Goal: Communication & Community: Answer question/provide support

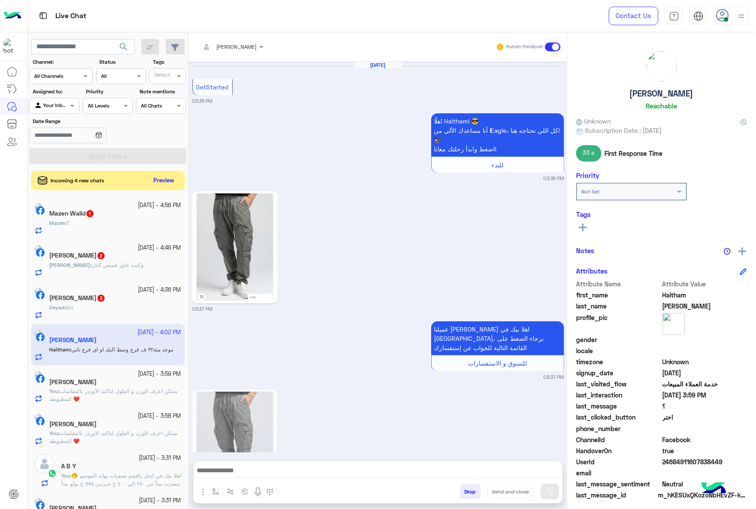
scroll to position [1552, 0]
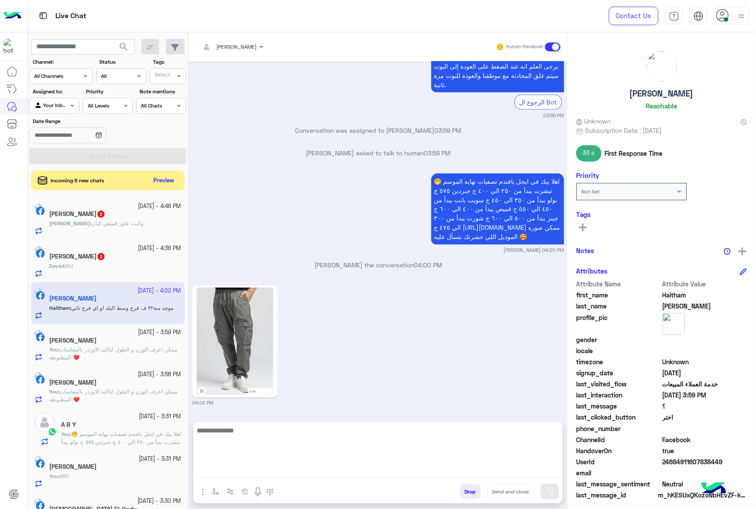
click at [358, 468] on textarea at bounding box center [378, 451] width 369 height 53
type textarea "**********"
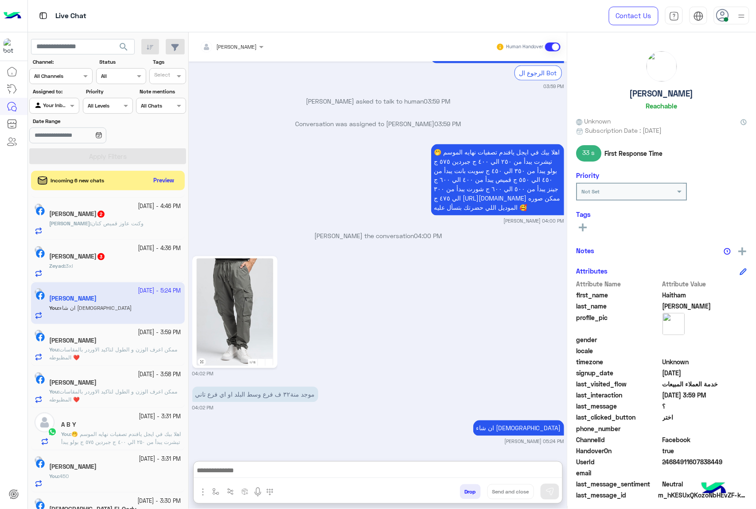
click at [126, 270] on div "Zeyad : 3xl" at bounding box center [115, 270] width 132 height 16
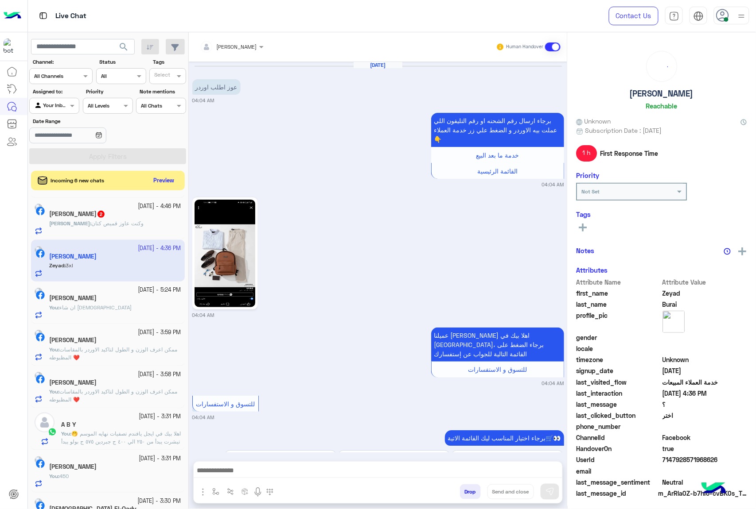
scroll to position [1326, 0]
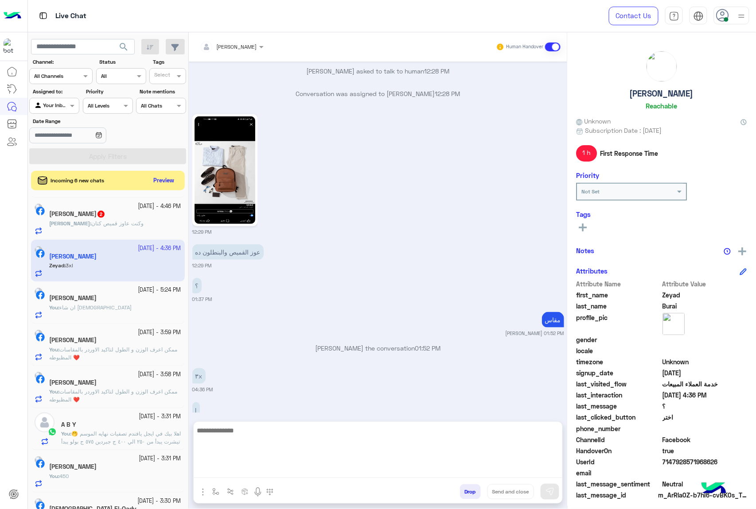
click at [342, 475] on textarea at bounding box center [378, 451] width 369 height 53
type textarea "*****"
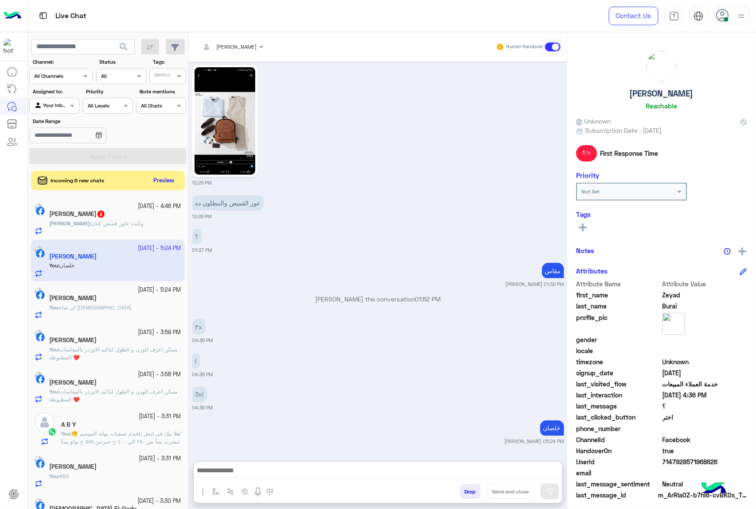
click at [139, 230] on div "[PERSON_NAME] : وكنت عاوز قميص كتان" at bounding box center [115, 228] width 132 height 16
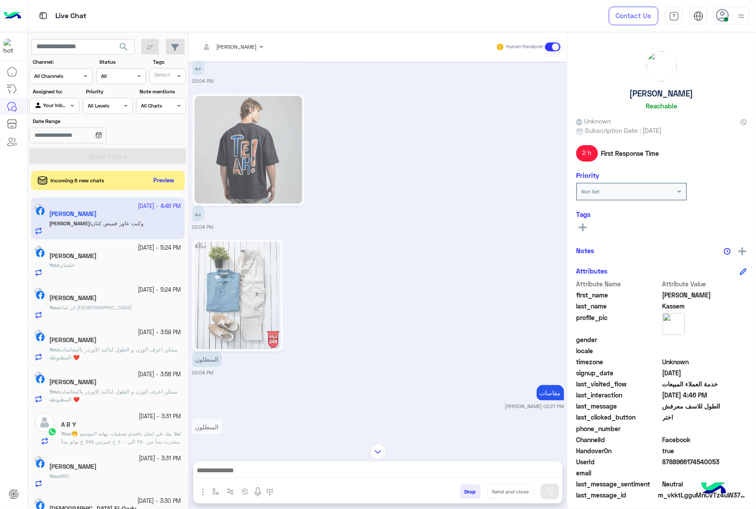
scroll to position [1532, 0]
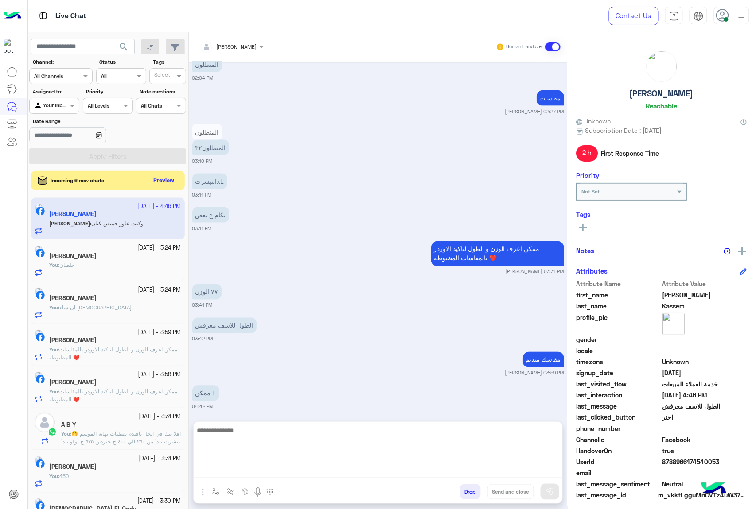
click at [383, 474] on textarea at bounding box center [378, 451] width 369 height 53
paste textarea "**********"
type textarea "**********"
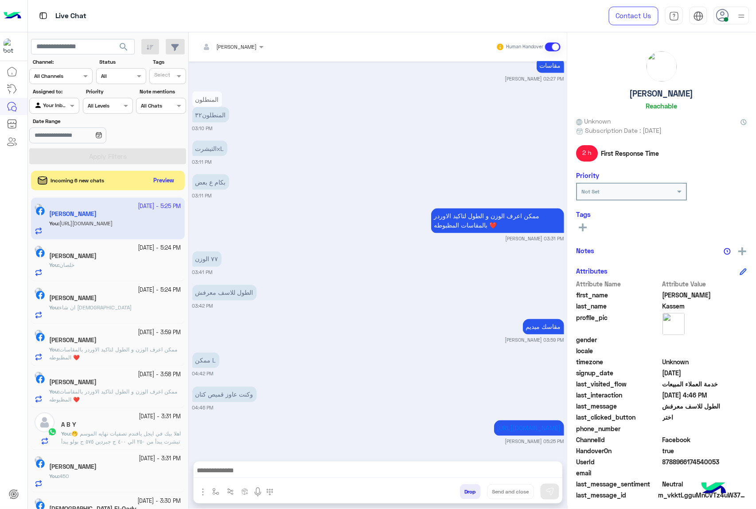
scroll to position [1565, 0]
click at [174, 182] on button "Preview" at bounding box center [164, 181] width 27 height 12
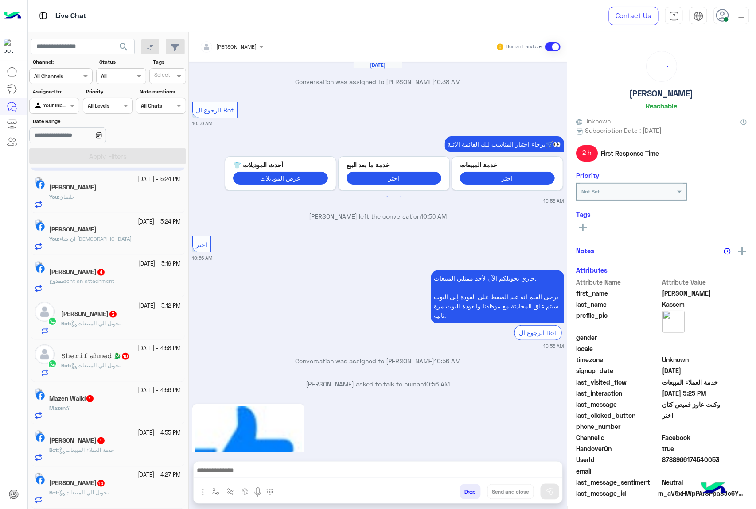
scroll to position [1543, 0]
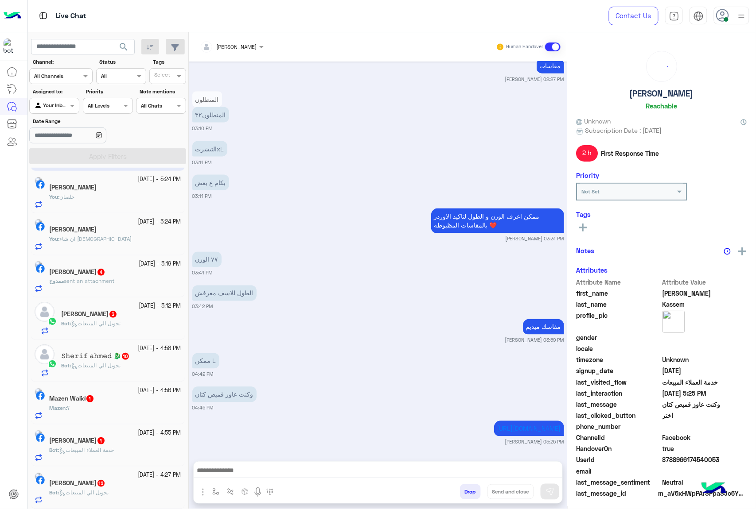
click at [114, 281] on span "sent an attachment" at bounding box center [89, 281] width 50 height 7
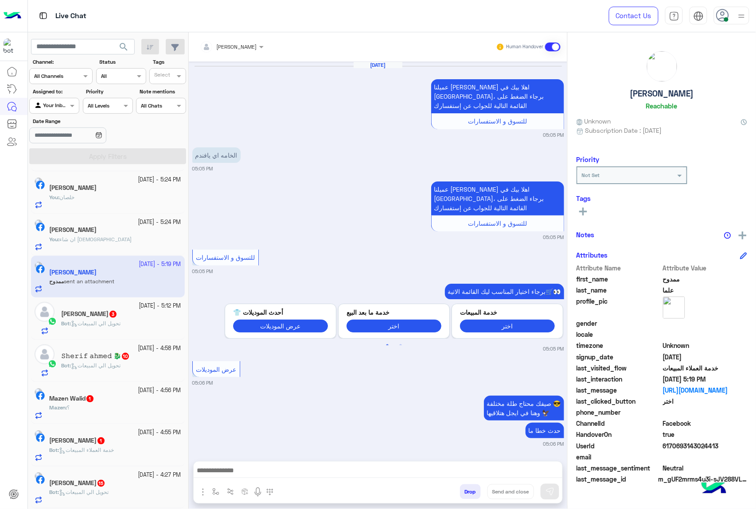
scroll to position [1267, 0]
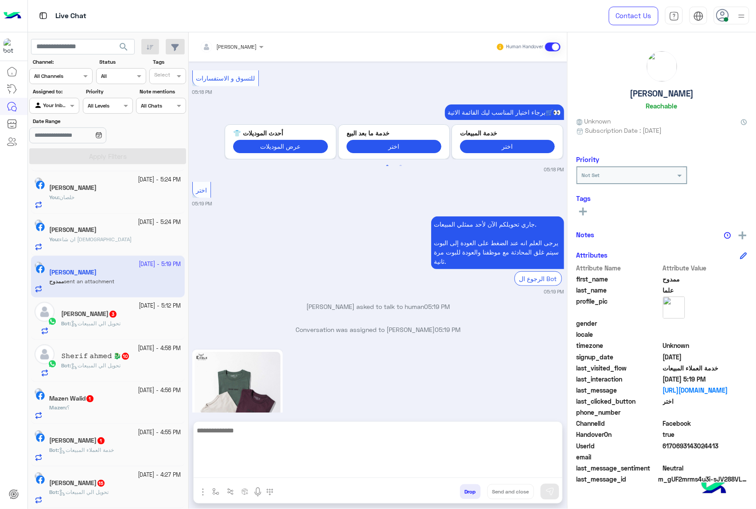
click at [320, 470] on textarea at bounding box center [378, 451] width 369 height 53
type textarea "***"
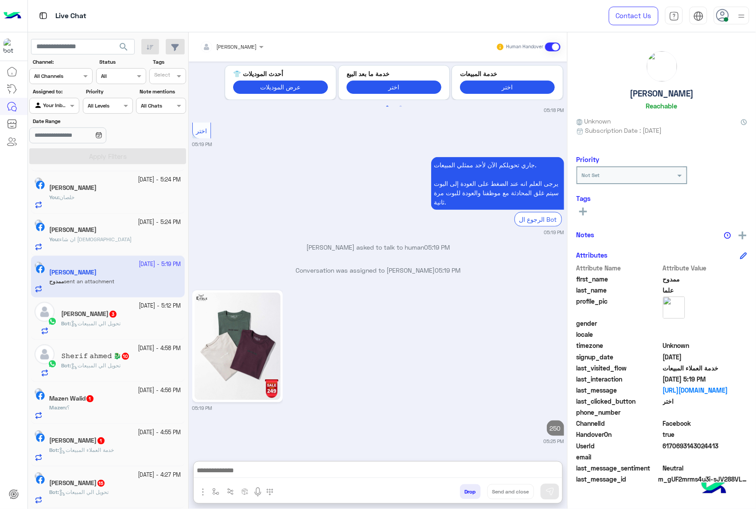
click at [138, 328] on div "Bot : تحويل الي المبيعات" at bounding box center [121, 328] width 120 height 16
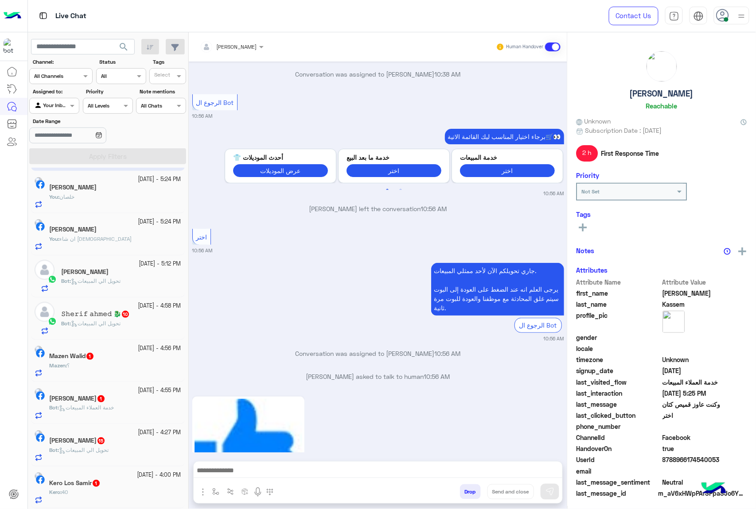
scroll to position [1926, 0]
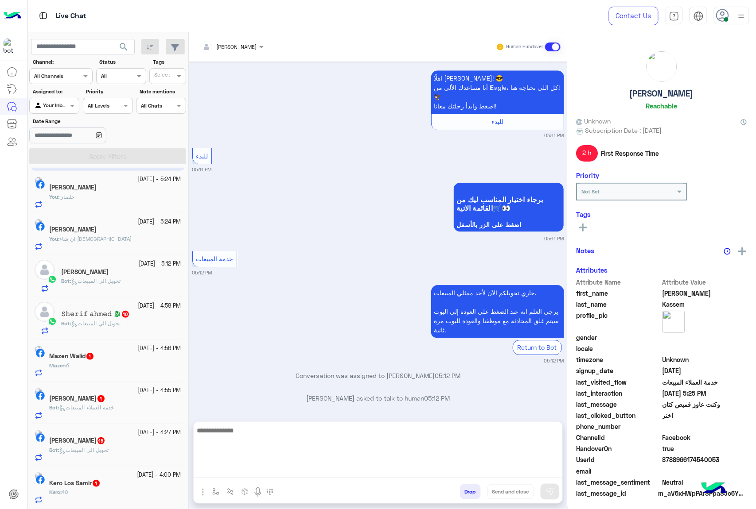
click at [309, 468] on textarea at bounding box center [378, 451] width 369 height 53
paste textarea "**********"
type textarea "**********"
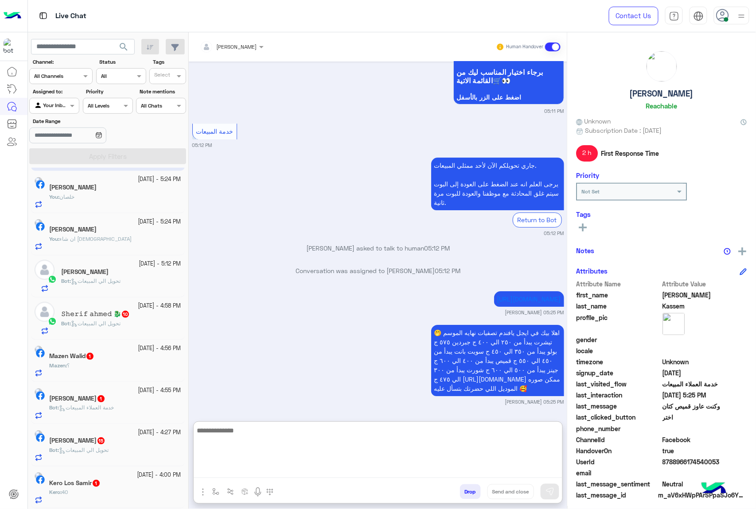
click at [113, 282] on span "تحويل الي المبيعات" at bounding box center [96, 281] width 50 height 7
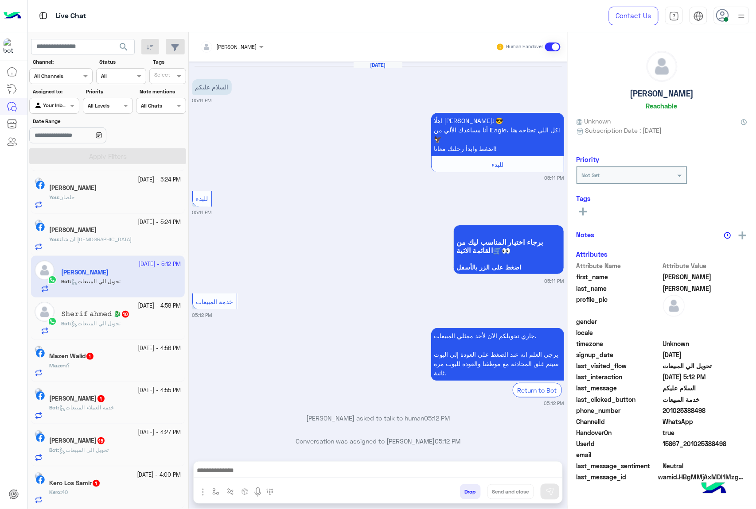
scroll to position [8, 0]
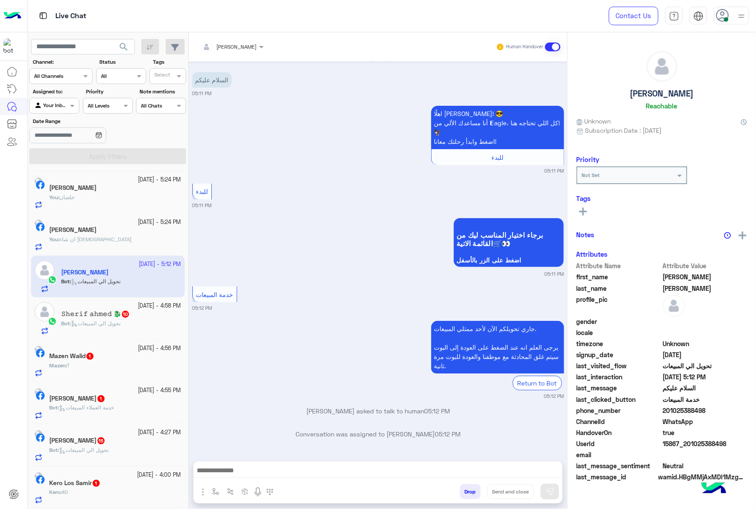
click at [301, 469] on textarea at bounding box center [378, 471] width 369 height 13
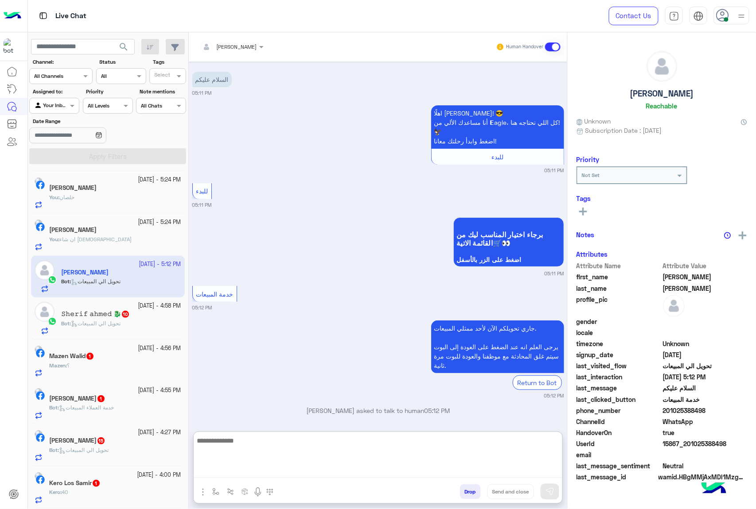
paste textarea "**********"
type textarea "**********"
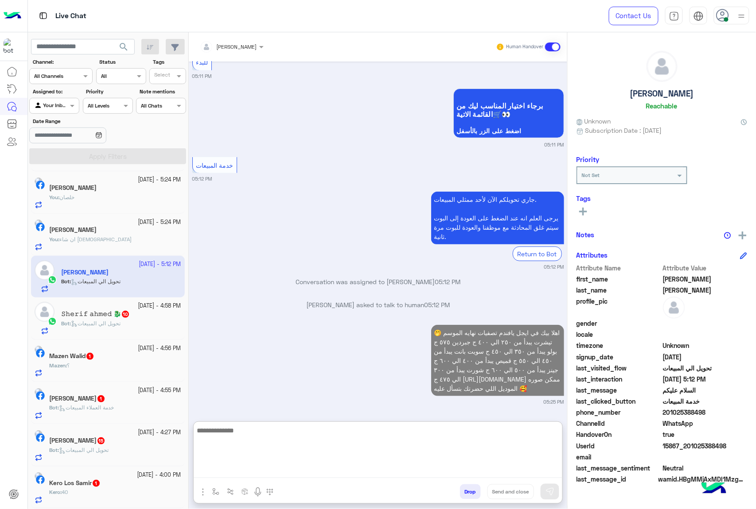
click at [115, 284] on app-inbox-user "[DATE] - 5:12 PM [PERSON_NAME] Bot : تحويل الي المبيعات" at bounding box center [108, 277] width 154 height 42
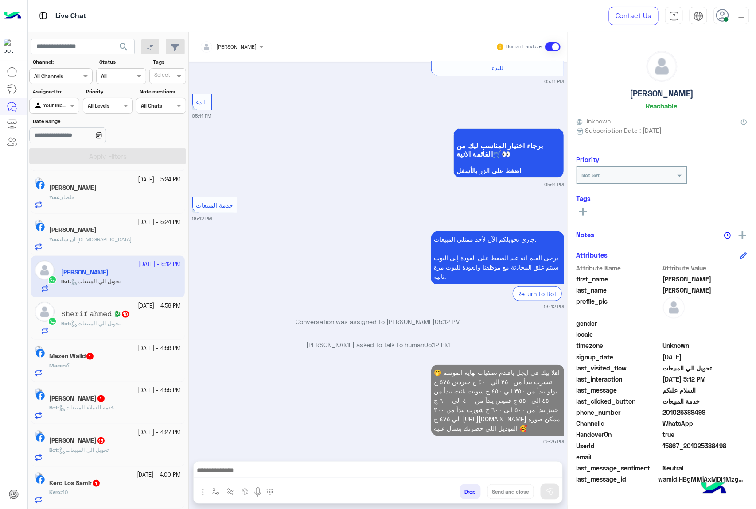
scroll to position [120, 0]
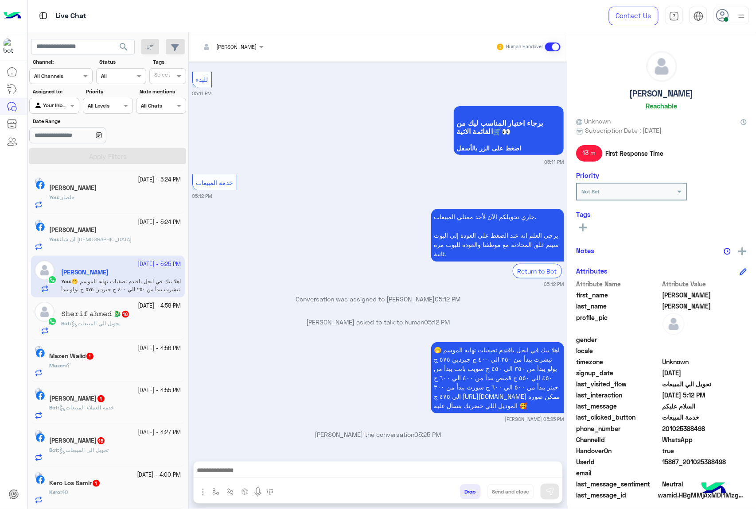
click at [129, 325] on div "Bot : تحويل الي المبيعات" at bounding box center [121, 328] width 120 height 16
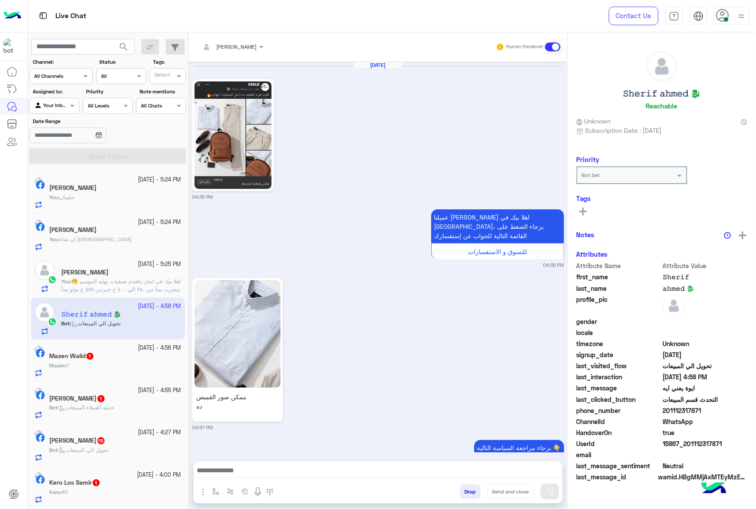
scroll to position [983, 0]
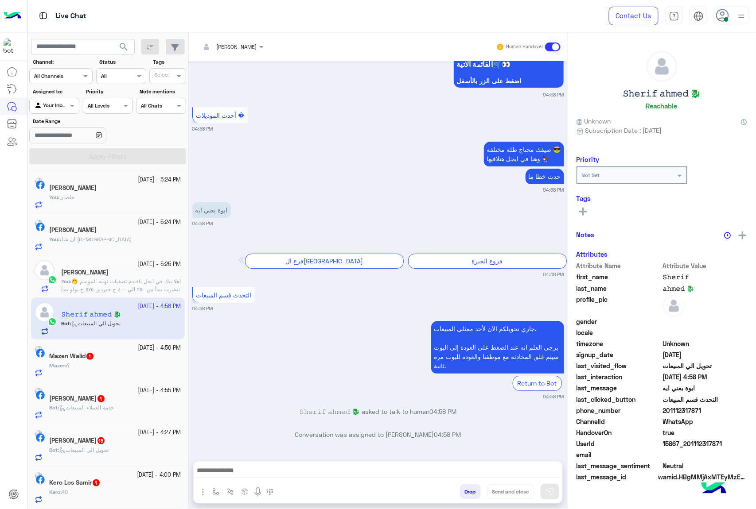
click at [293, 472] on textarea at bounding box center [378, 471] width 369 height 13
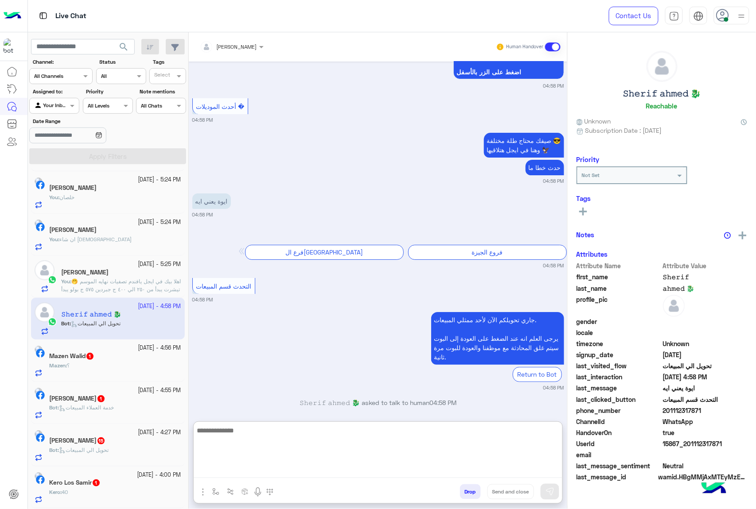
paste textarea "**********"
type textarea "**********"
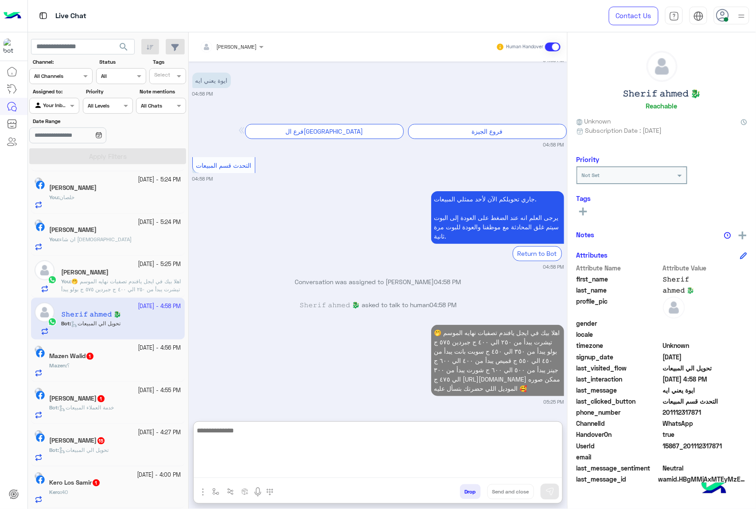
click at [126, 373] on div "Mazen : ؟" at bounding box center [115, 370] width 132 height 16
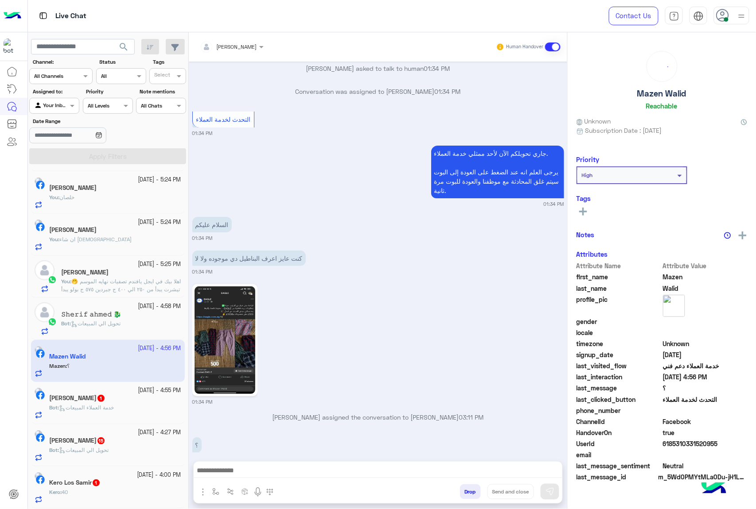
click at [308, 472] on textarea at bounding box center [378, 471] width 369 height 13
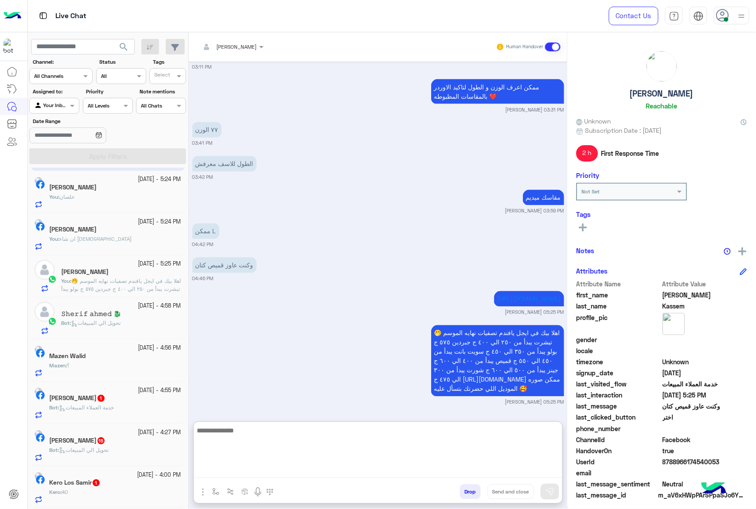
click at [129, 371] on div "Mazen : ؟" at bounding box center [115, 370] width 132 height 16
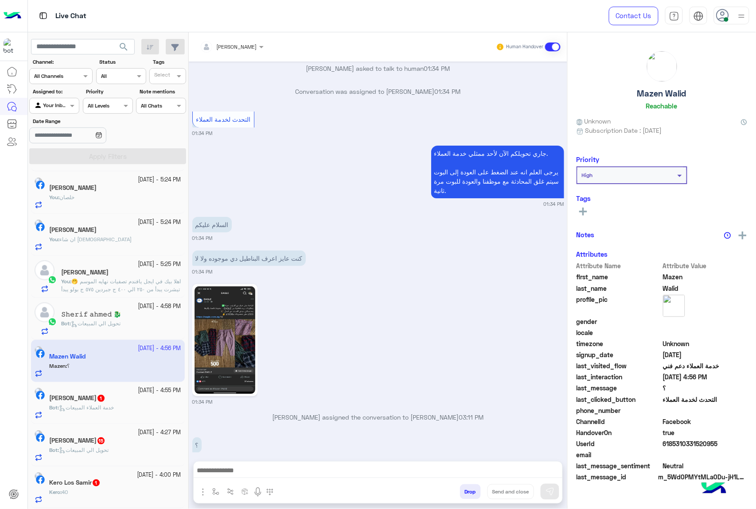
click at [291, 469] on textarea at bounding box center [378, 471] width 369 height 13
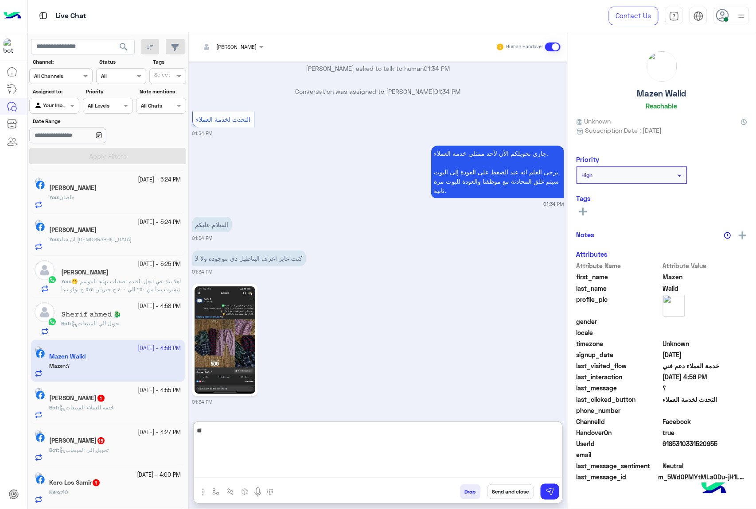
type textarea "***"
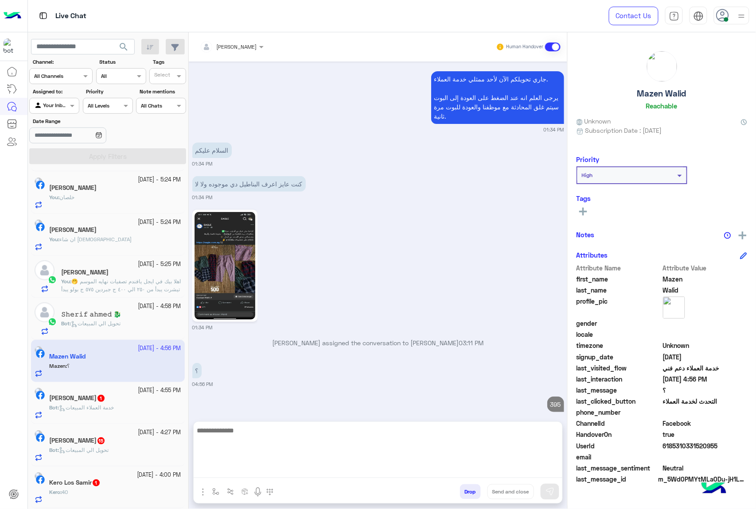
click at [110, 416] on div "Bot : خدمة العملاء المبيعات" at bounding box center [115, 412] width 132 height 16
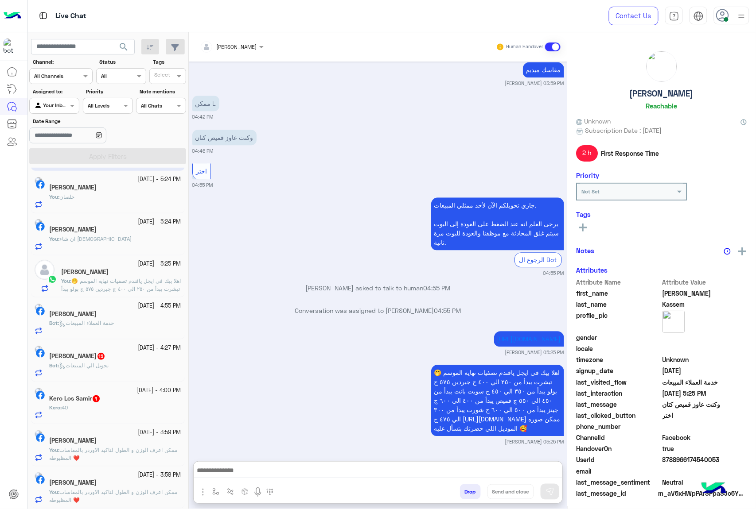
click at [283, 471] on textarea at bounding box center [378, 471] width 369 height 13
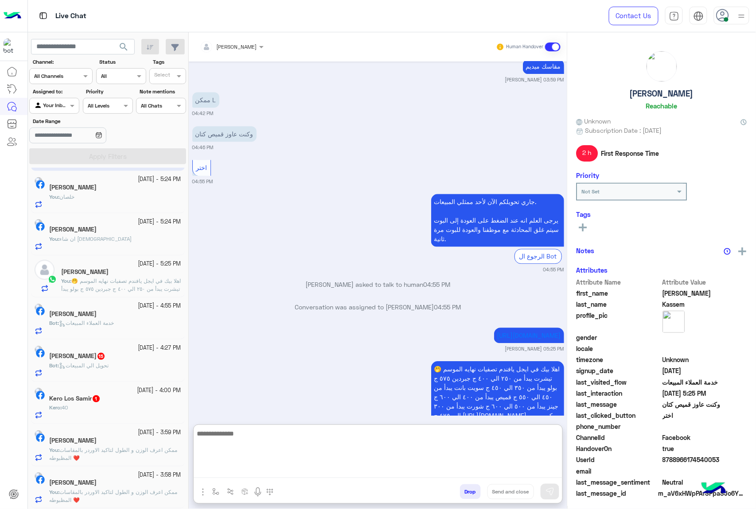
paste textarea "**********"
type textarea "**********"
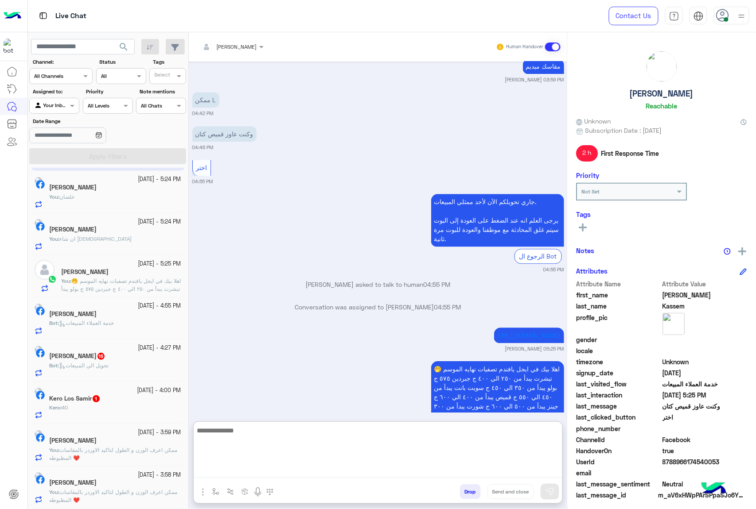
click at [108, 364] on span "تحويل الي المبيعات" at bounding box center [84, 365] width 50 height 7
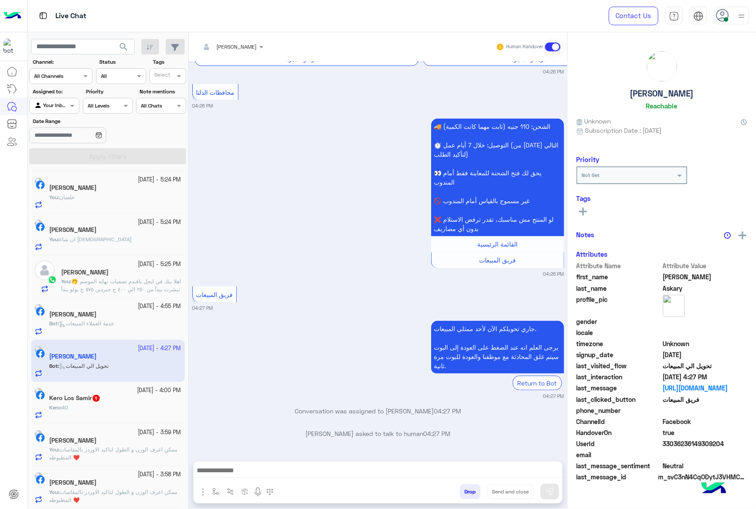
click at [319, 471] on textarea at bounding box center [378, 471] width 369 height 13
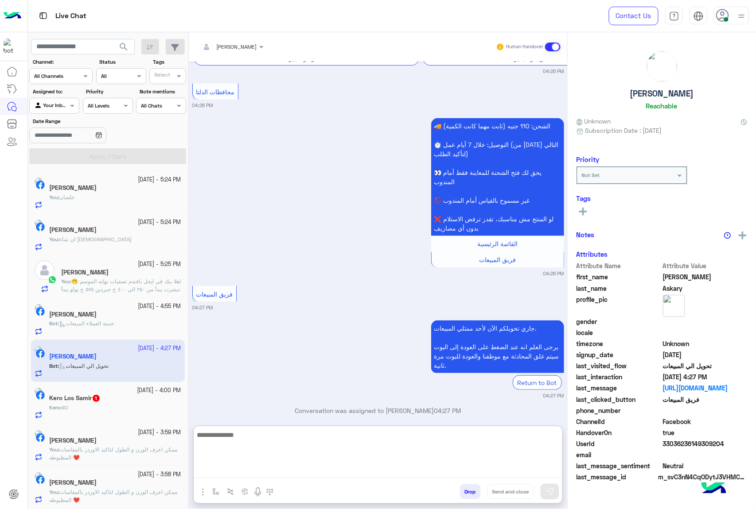
paste textarea "**********"
type textarea "**********"
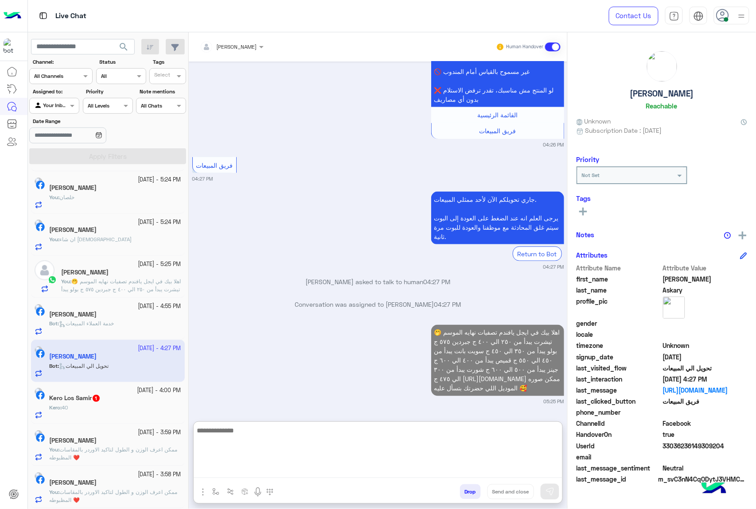
click at [120, 413] on div "Kero : 40" at bounding box center [115, 412] width 132 height 16
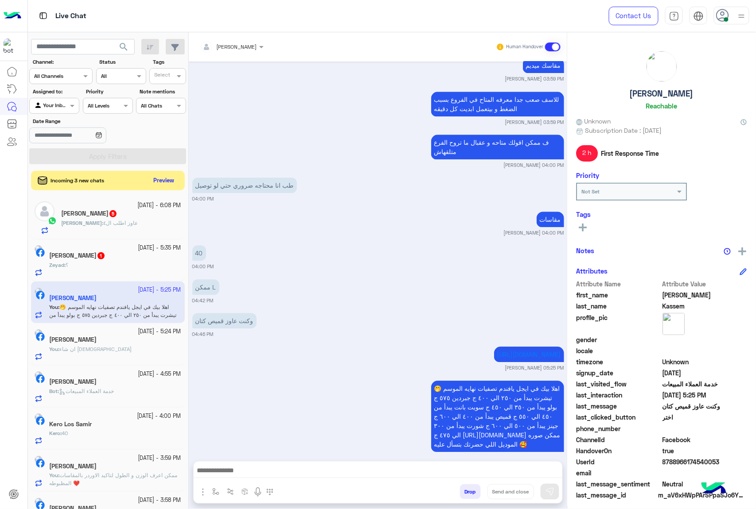
click at [119, 226] on div "[PERSON_NAME] : عاوز اطلب ال٤" at bounding box center [121, 227] width 120 height 16
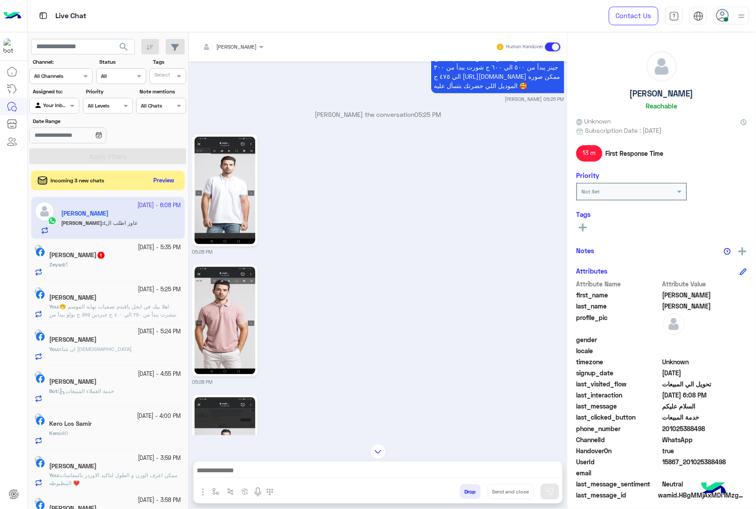
scroll to position [676, 0]
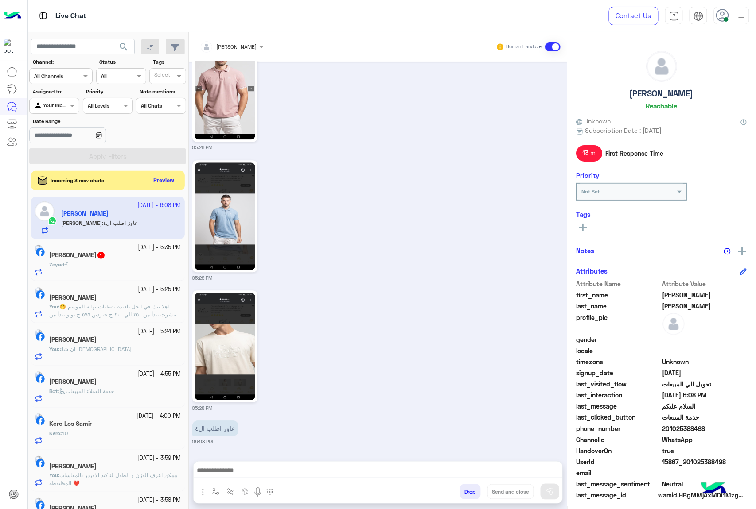
click at [257, 47] on div at bounding box center [231, 45] width 73 height 8
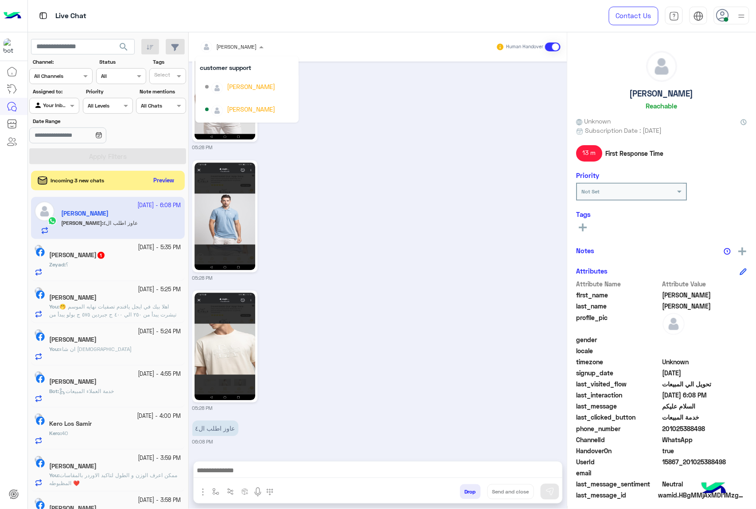
scroll to position [0, 0]
click at [362, 207] on div "05:28 PM" at bounding box center [378, 220] width 372 height 124
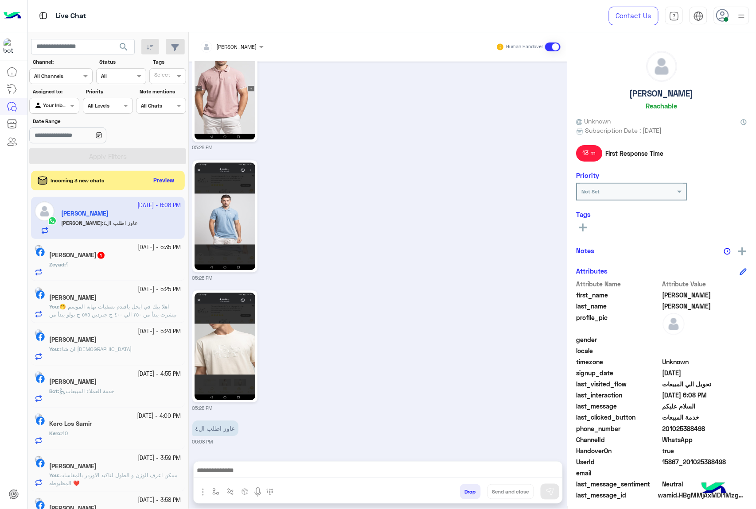
click at [468, 494] on button "Drop" at bounding box center [470, 492] width 21 height 15
click at [468, 494] on div "[PERSON_NAME] Human Handover [DATE] السلام عليكم 05:11 PM اهلًا [PERSON_NAME]! …" at bounding box center [378, 272] width 378 height 481
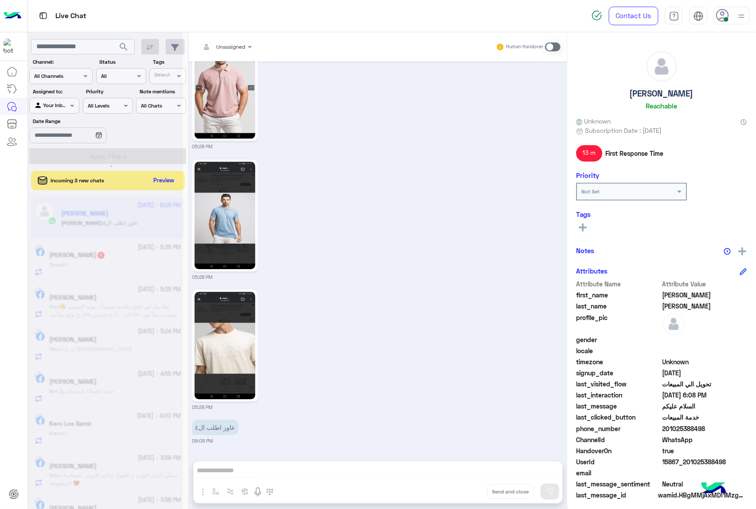
click at [468, 494] on div "Unassigned Human Handover [DATE] السلام عليكم 05:11 PM اهلًا [PERSON_NAME]! 😎 أ…" at bounding box center [378, 272] width 378 height 481
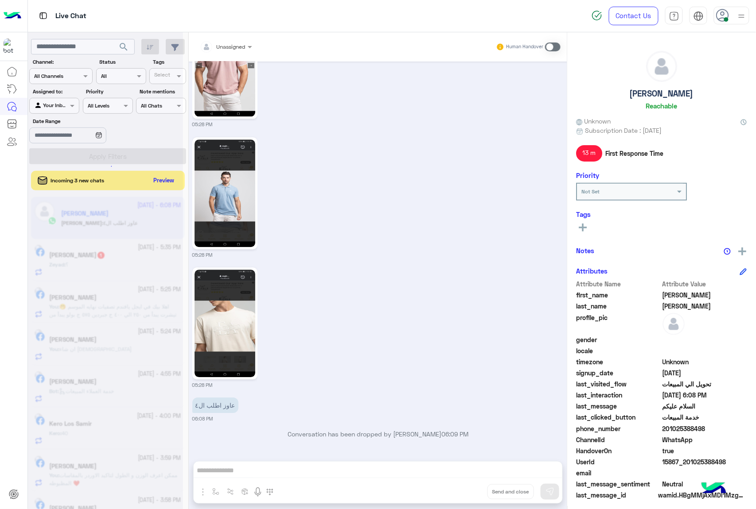
click at [468, 494] on div "Unassigned Human Handover [DATE] السلام عليكم 05:11 PM اهلًا [PERSON_NAME]! 😎 أ…" at bounding box center [378, 272] width 378 height 481
click at [0, 0] on button "Drop" at bounding box center [0, 0] width 0 height 0
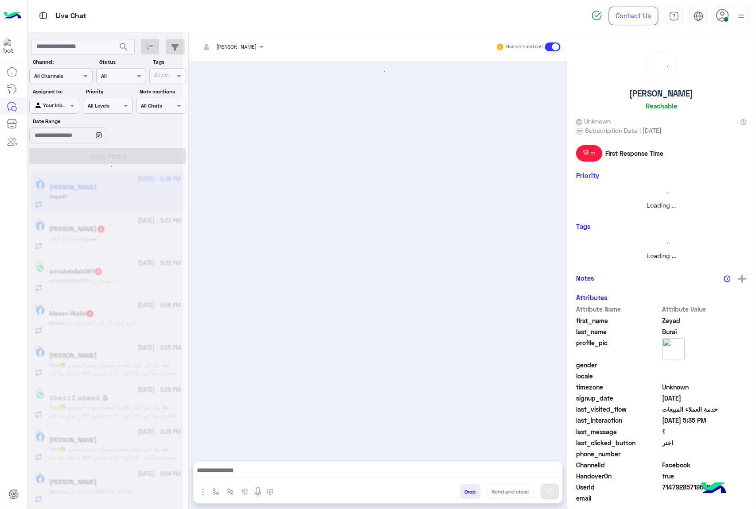
click at [468, 494] on button "Drop" at bounding box center [470, 492] width 21 height 15
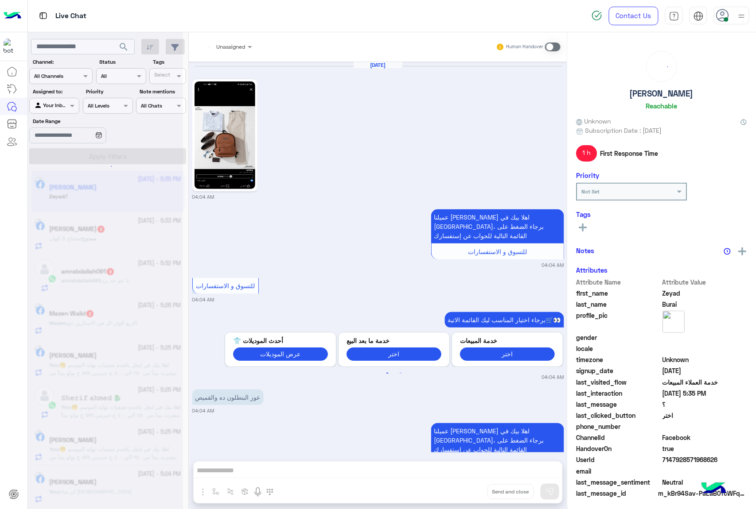
scroll to position [1299, 0]
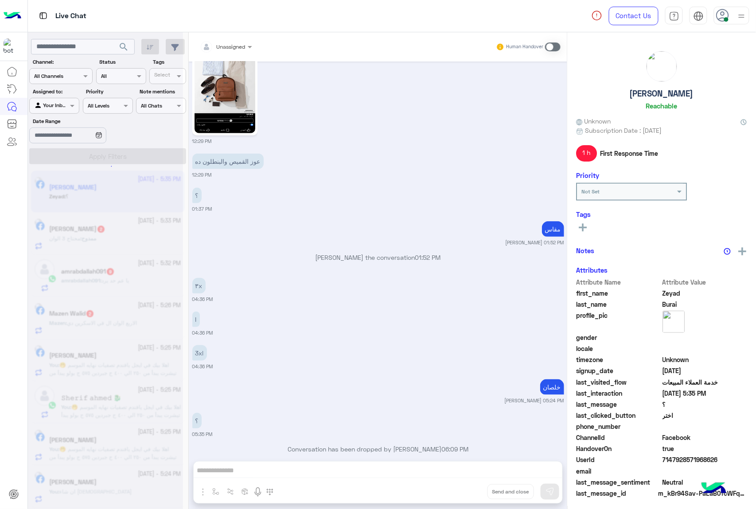
click at [468, 494] on div "Unassigned Human Handover [DATE] 04:04 AM عميلنا [PERSON_NAME] اهلا بيك في [GEO…" at bounding box center [378, 272] width 378 height 481
click at [0, 0] on button "Drop" at bounding box center [0, 0] width 0 height 0
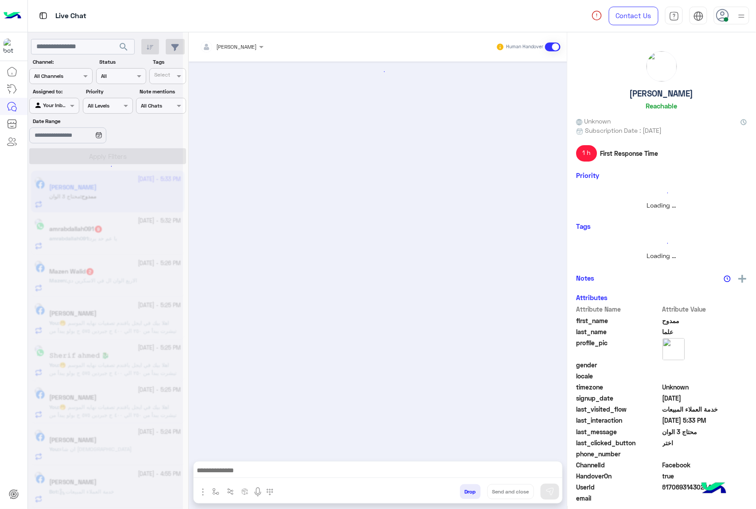
click at [468, 494] on button "Drop" at bounding box center [470, 492] width 21 height 15
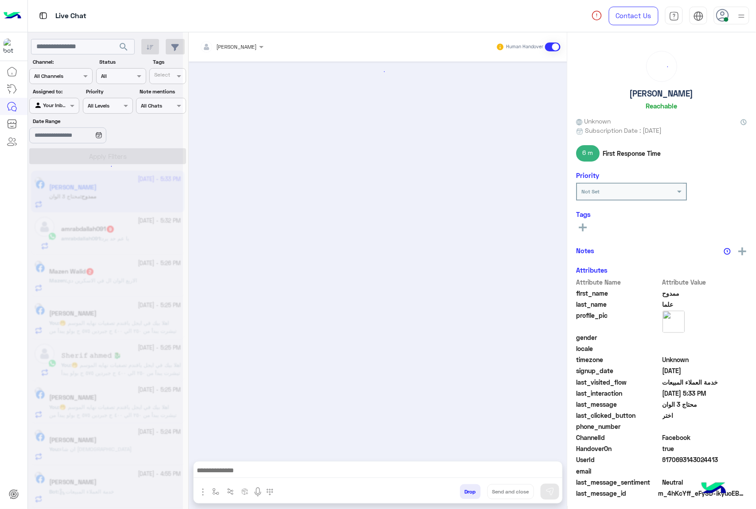
click at [468, 494] on button "Drop" at bounding box center [470, 492] width 21 height 15
click at [468, 494] on div "[PERSON_NAME] Human Handover Drop Send and close" at bounding box center [378, 272] width 378 height 481
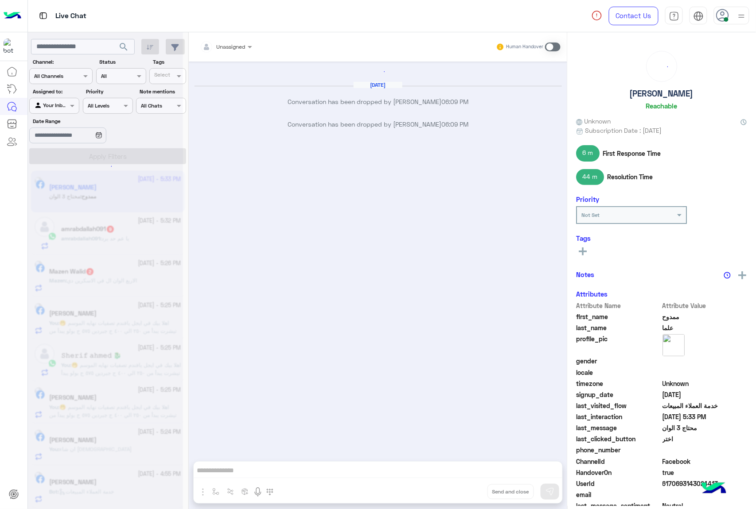
click at [468, 494] on div "Unassigned Human Handover [DATE] Conversation has been dropped by [PERSON_NAME]…" at bounding box center [378, 272] width 378 height 481
click at [0, 0] on button "Drop" at bounding box center [0, 0] width 0 height 0
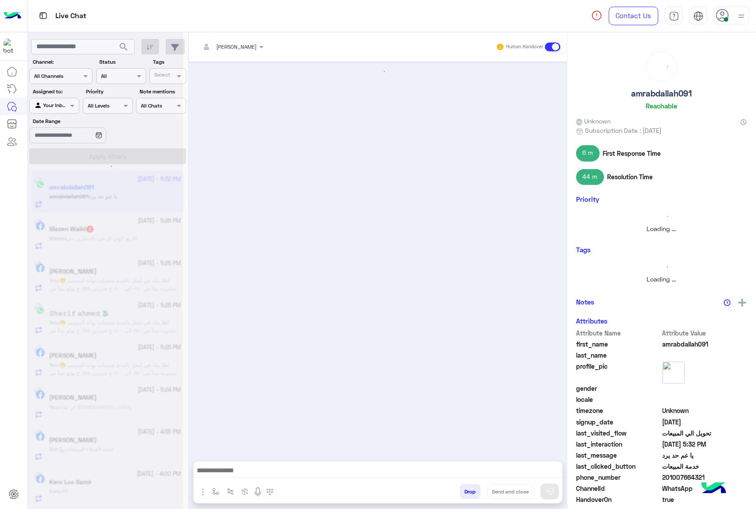
click at [468, 494] on button "Drop" at bounding box center [470, 492] width 21 height 15
click at [468, 494] on div "[PERSON_NAME] Human Handover Drop Send and close" at bounding box center [378, 272] width 378 height 481
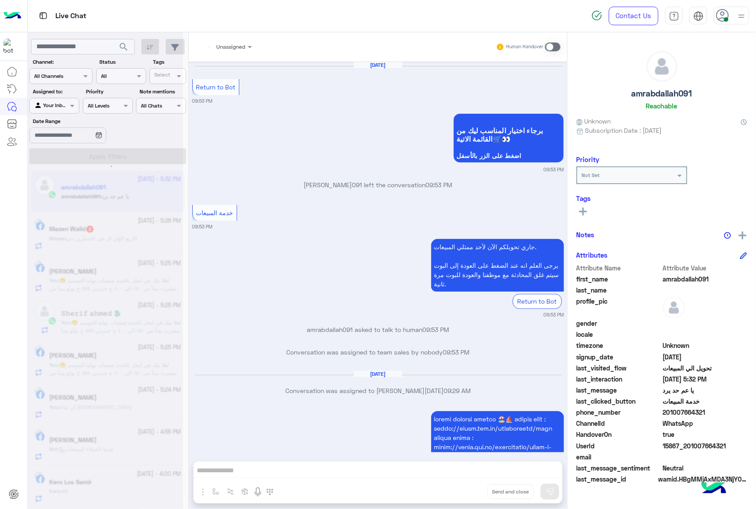
click at [468, 494] on div "Unassigned Human Handover [DATE] Return to Bot 09:53 PM برجاء اختيار المناسب لي…" at bounding box center [378, 272] width 378 height 481
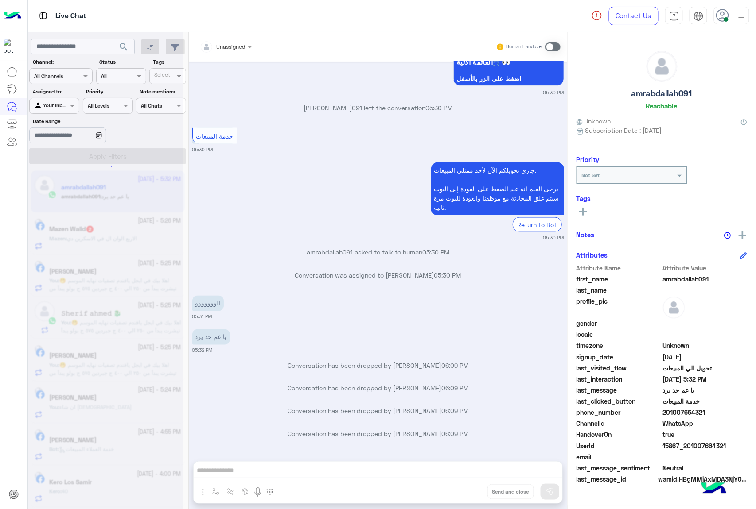
click at [0, 0] on button "Drop" at bounding box center [0, 0] width 0 height 0
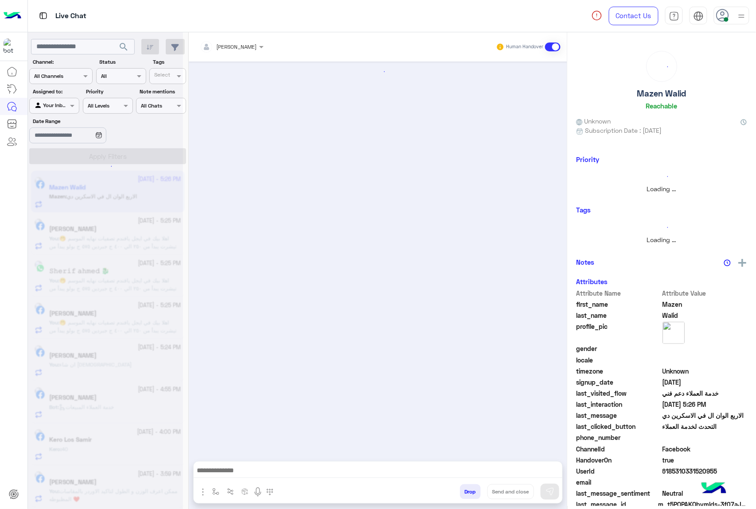
click at [468, 494] on button "Drop" at bounding box center [470, 492] width 21 height 15
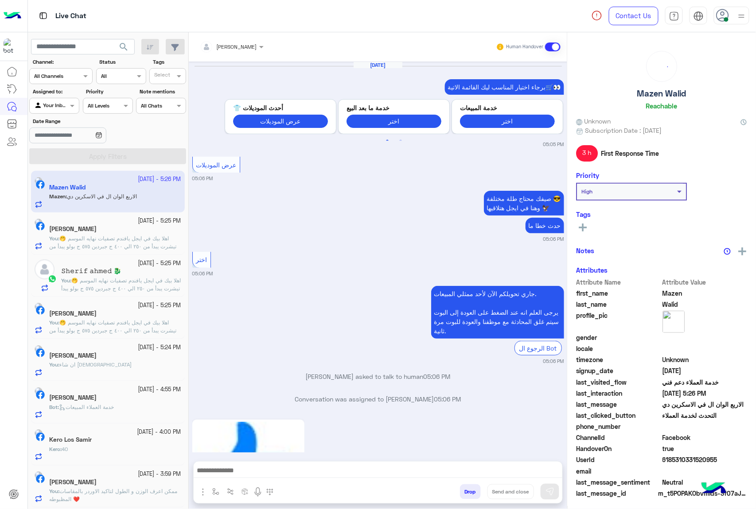
click at [468, 494] on div "[PERSON_NAME] Human Handover [DATE] برجاء اختيار المناسب ليك القائمة الاتية🛒👀 P…" at bounding box center [378, 272] width 378 height 481
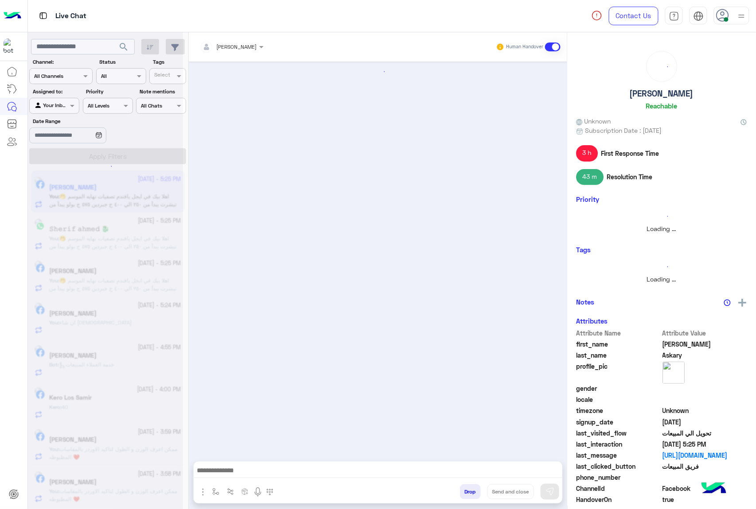
click at [468, 494] on button "Drop" at bounding box center [470, 492] width 21 height 15
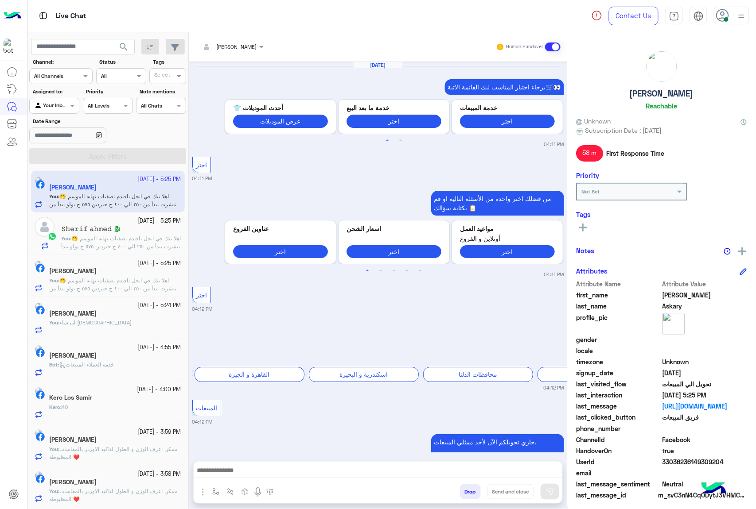
click at [468, 494] on button "Drop" at bounding box center [470, 492] width 21 height 15
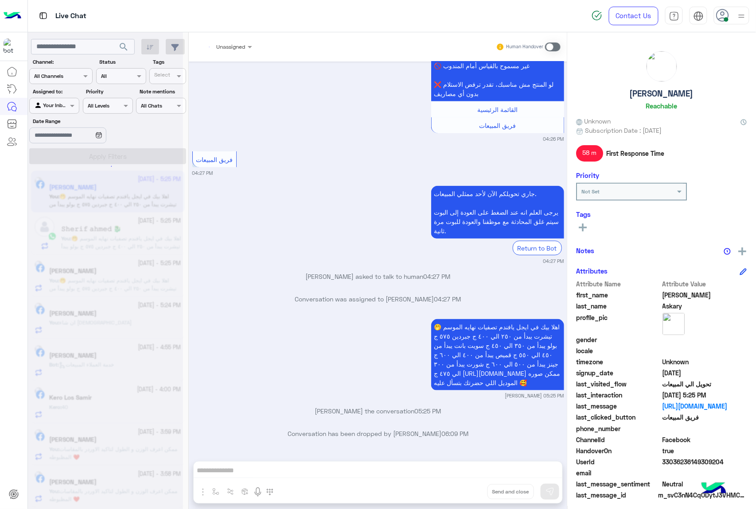
click at [468, 494] on div "Unassigned Human Handover [DATE] برجاء اختيار المناسب ليك القائمة الاتية🛒👀 Prev…" at bounding box center [378, 272] width 378 height 481
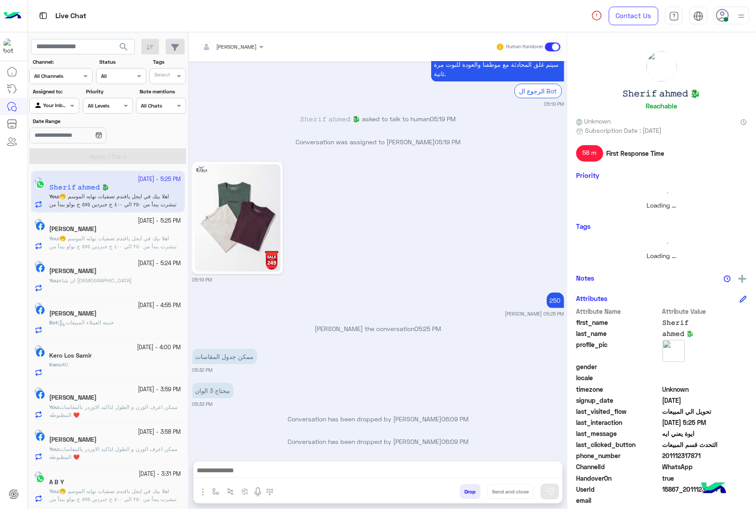
click at [468, 494] on button "Drop" at bounding box center [470, 492] width 21 height 15
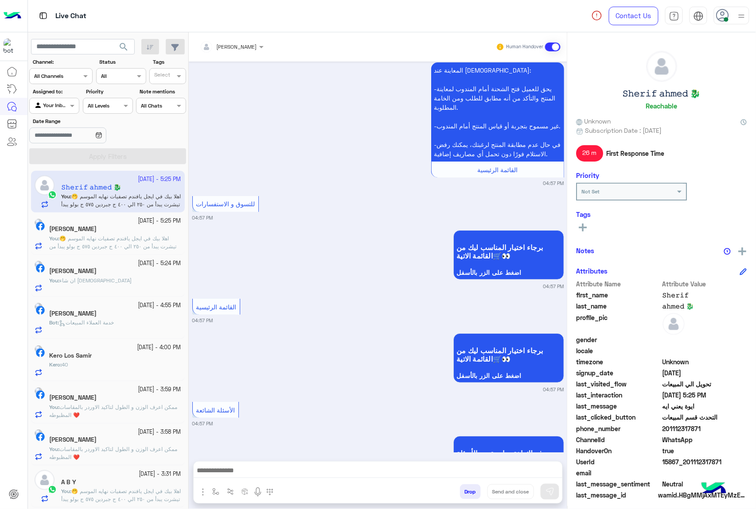
click at [468, 494] on button "Drop" at bounding box center [470, 492] width 21 height 15
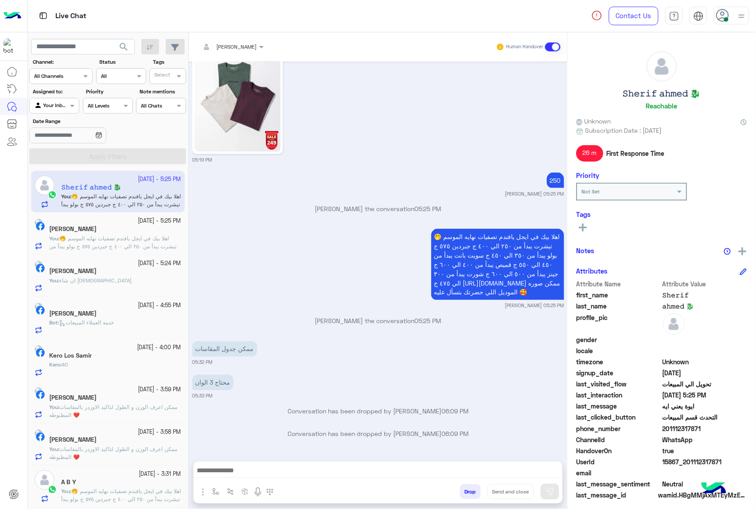
click at [468, 494] on div "[PERSON_NAME] Human Handover [DATE] صيفك محتاج طلة مختلفة 😎 وهنا في ايجل هتلاقي…" at bounding box center [378, 272] width 378 height 481
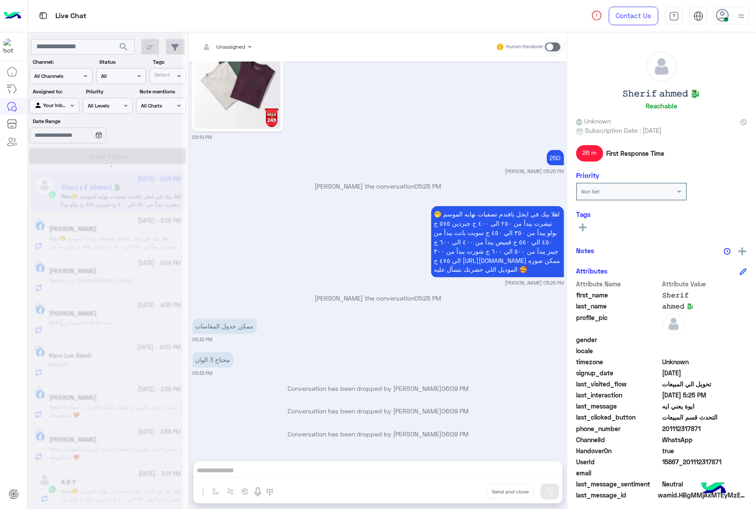
click at [468, 494] on div "Unassigned Human Handover [DATE] صيفك محتاج طلة مختلفة 😎 وهنا في ايجل هتلاقيها …" at bounding box center [378, 272] width 378 height 481
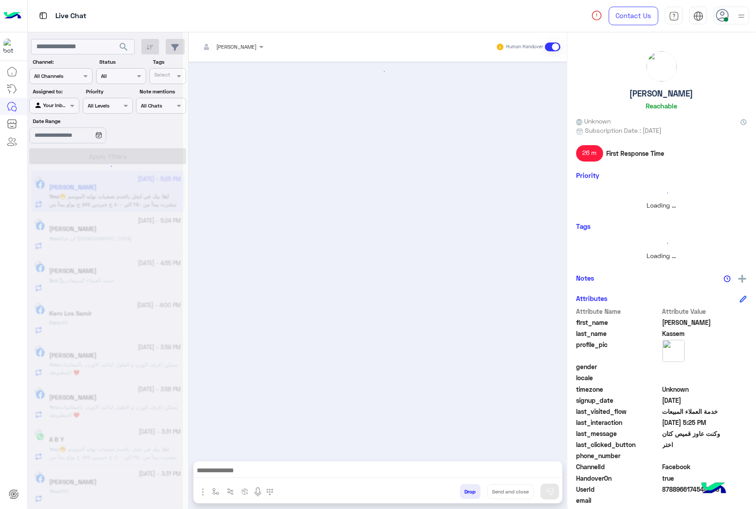
click at [468, 494] on button "Drop" at bounding box center [470, 492] width 21 height 15
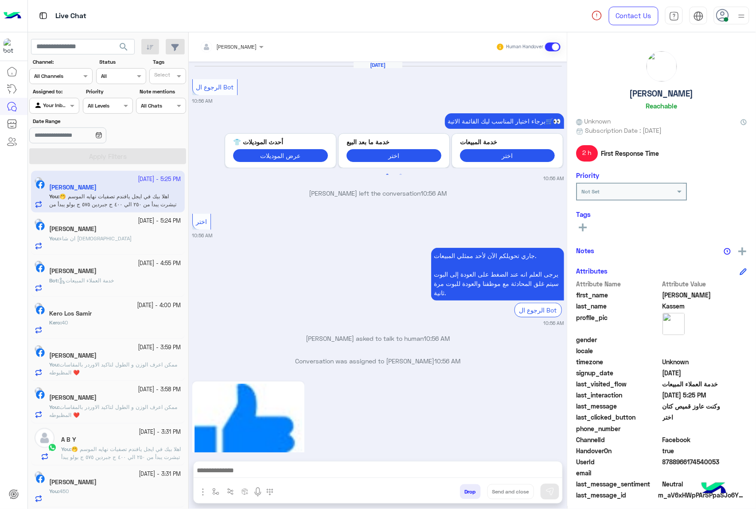
click at [468, 494] on div "[PERSON_NAME] Human Handover [DATE] الرجوع ال Bot 10:56 AM برجاء اختيار المناسب…" at bounding box center [378, 272] width 378 height 481
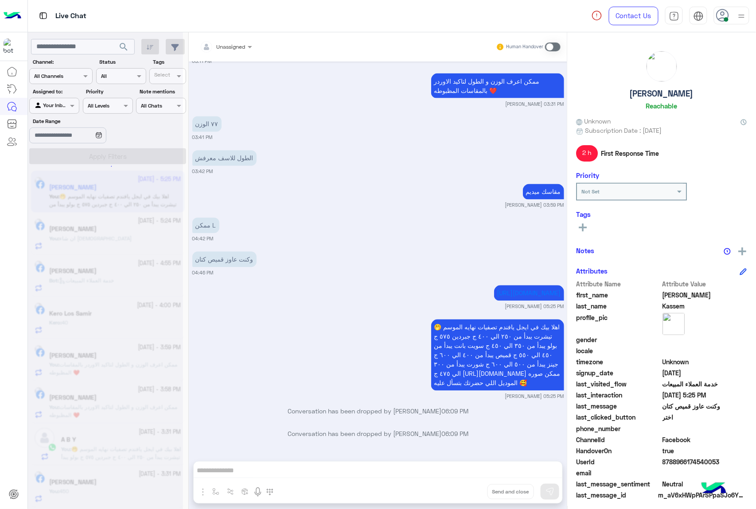
click at [468, 494] on div "Unassigned Human Handover [DATE] الرجوع ال Bot 10:56 AM برجاء اختيار المناسب لي…" at bounding box center [378, 272] width 378 height 481
click at [0, 0] on button "Drop" at bounding box center [0, 0] width 0 height 0
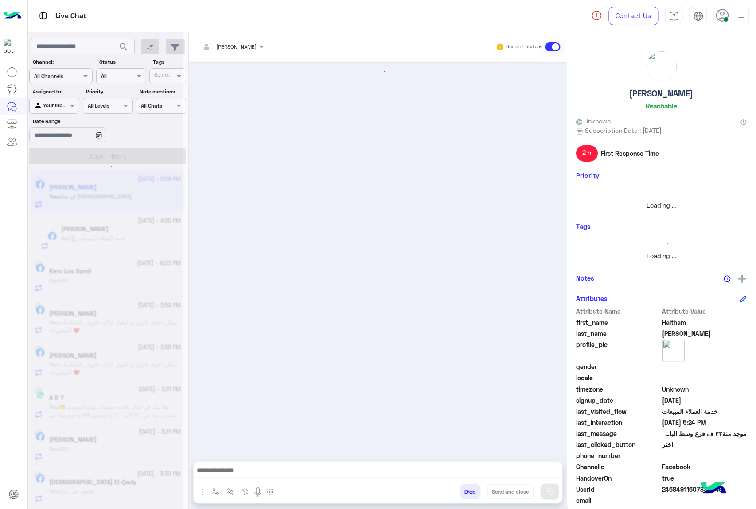
click at [468, 494] on button "Drop" at bounding box center [470, 492] width 21 height 15
click at [468, 494] on div "[PERSON_NAME] Human Handover Drop Send and close" at bounding box center [378, 272] width 378 height 481
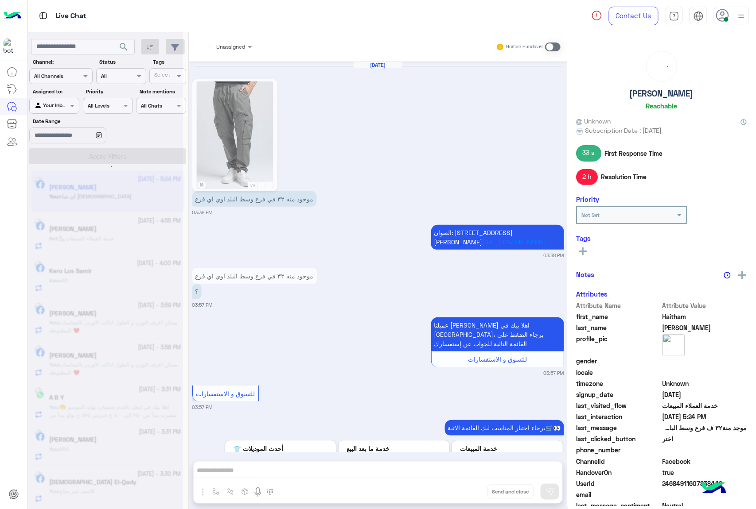
scroll to position [1330, 0]
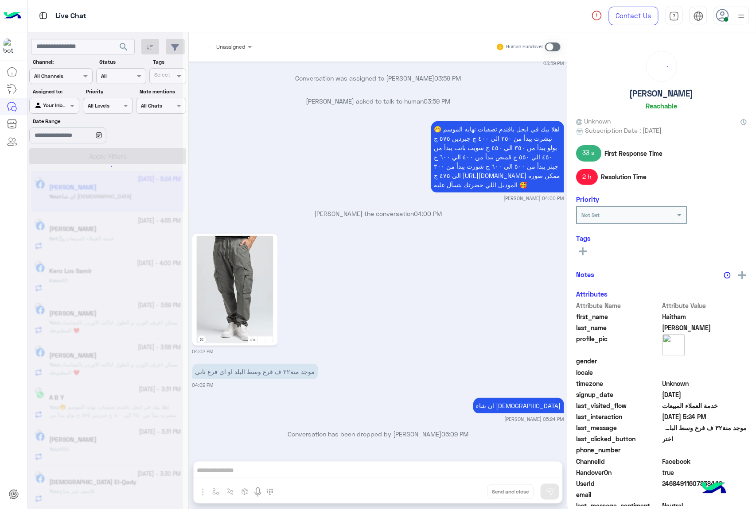
click at [468, 494] on div "Unassigned Human Handover [DATE] موجود منه ٣٢ في فرع وسط البلد اوي اي فرع 03:38…" at bounding box center [378, 272] width 378 height 481
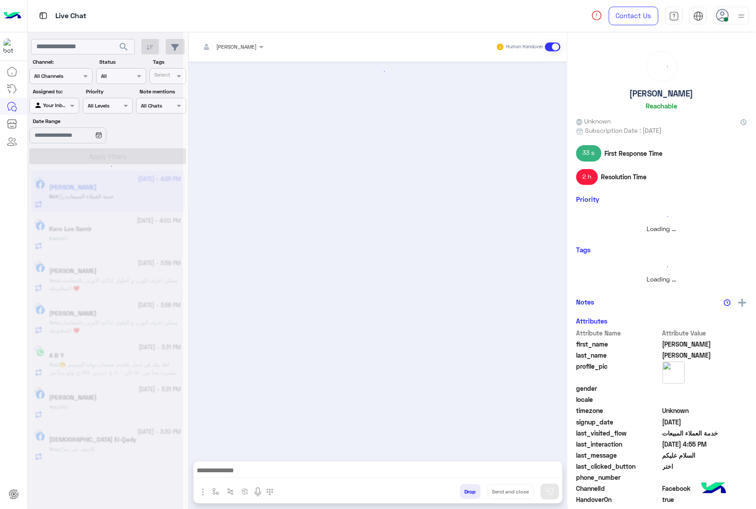
click at [468, 494] on button "Drop" at bounding box center [470, 492] width 21 height 15
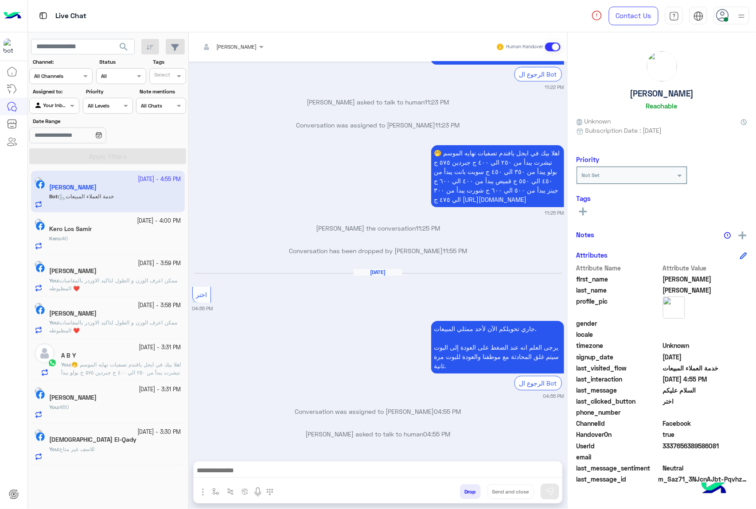
click at [468, 494] on button "Drop" at bounding box center [470, 492] width 21 height 15
click at [468, 494] on div "[PERSON_NAME] Human Handover [DATE] عميلنا [PERSON_NAME] اهلا بيك في [GEOGRAPHI…" at bounding box center [378, 272] width 378 height 481
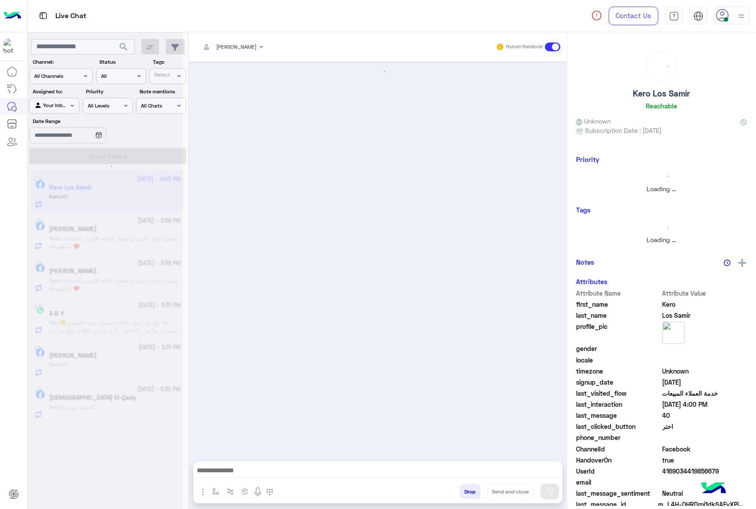
click at [468, 494] on button "Drop" at bounding box center [470, 492] width 21 height 15
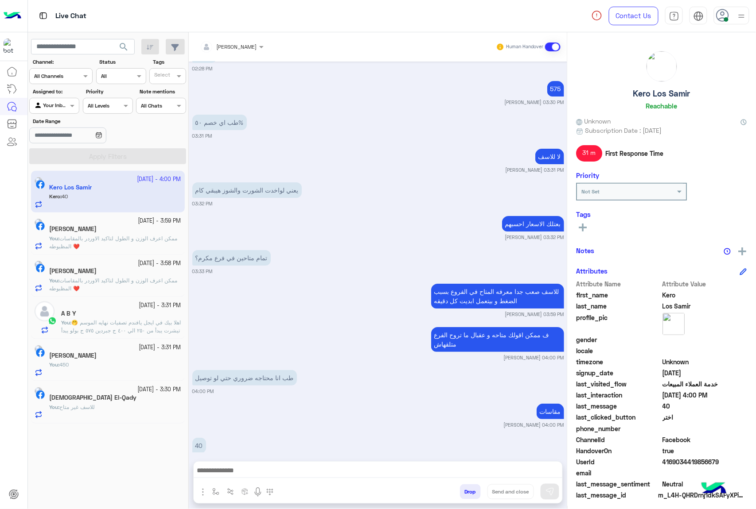
click at [468, 494] on button "Drop" at bounding box center [470, 492] width 21 height 15
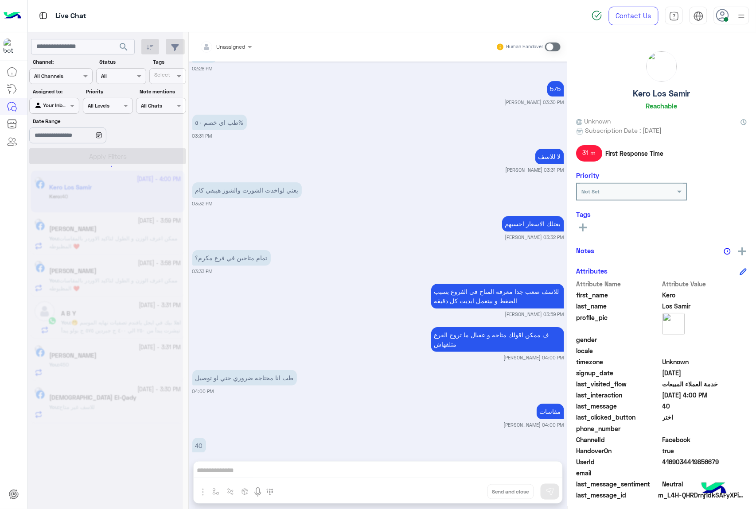
click at [468, 494] on div "Unassigned Human Handover [DATE] ؟؟ 06:41 PM عميلنا [PERSON_NAME] اهلا بيك في […" at bounding box center [378, 272] width 378 height 481
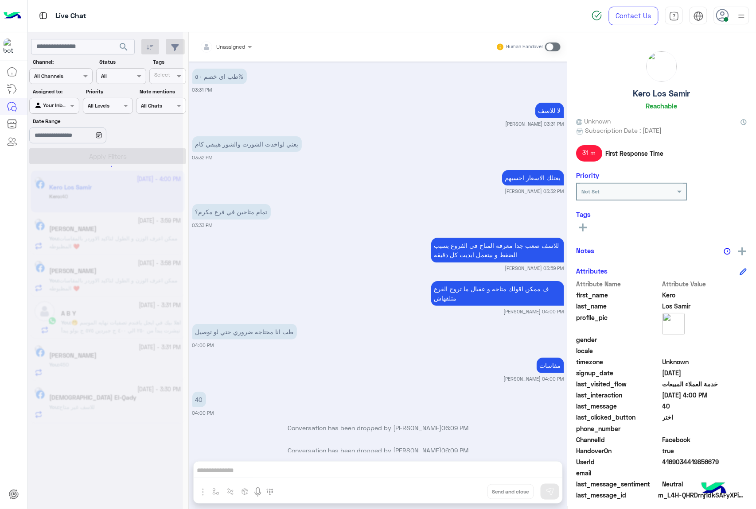
click at [0, 0] on button "Drop" at bounding box center [0, 0] width 0 height 0
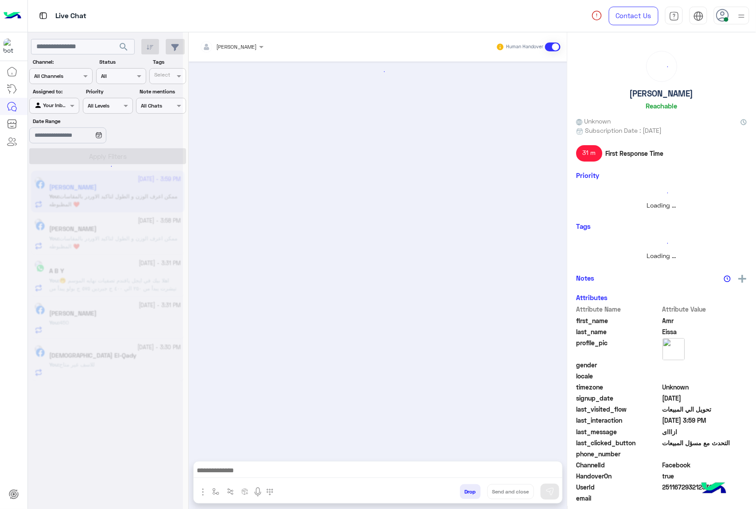
click at [468, 494] on button "Drop" at bounding box center [470, 492] width 21 height 15
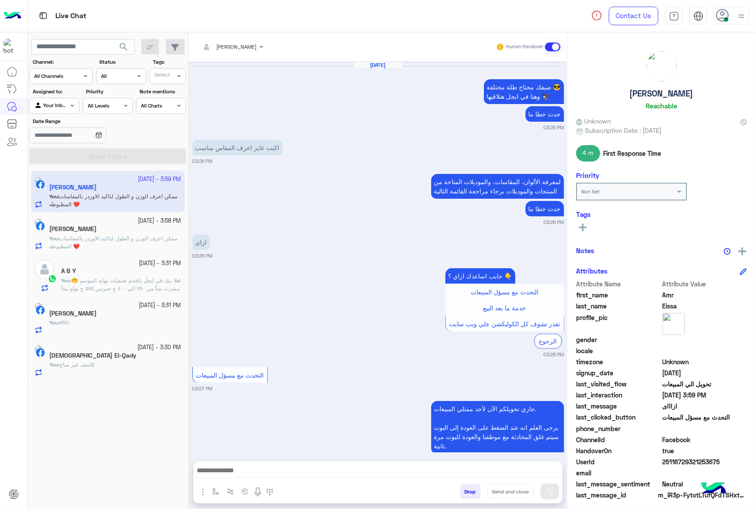
click at [468, 494] on div "[PERSON_NAME] Human Handover [DATE] صيفك محتاج طلة مختلفة 😎 وهنا في ايجل هتلاقي…" at bounding box center [378, 272] width 378 height 481
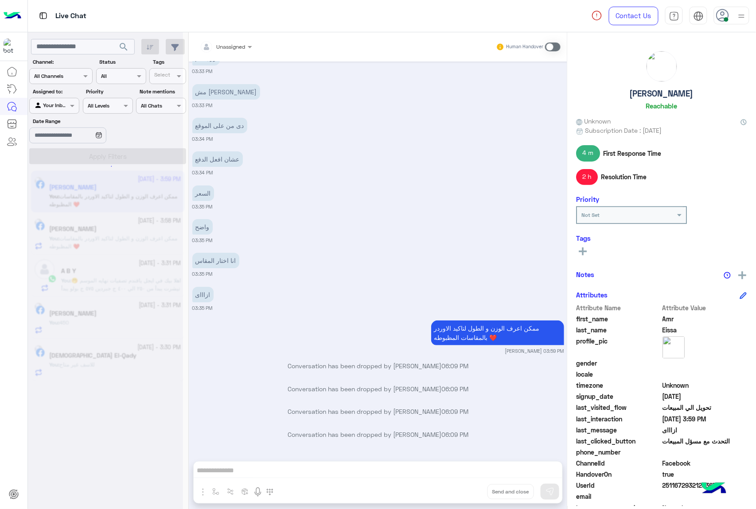
click at [468, 494] on div "Unassigned Human Handover [DATE] صيفك محتاج طلة مختلفة 😎 وهنا في ايجل هتلاقيها …" at bounding box center [378, 272] width 378 height 481
click at [0, 0] on button "Drop" at bounding box center [0, 0] width 0 height 0
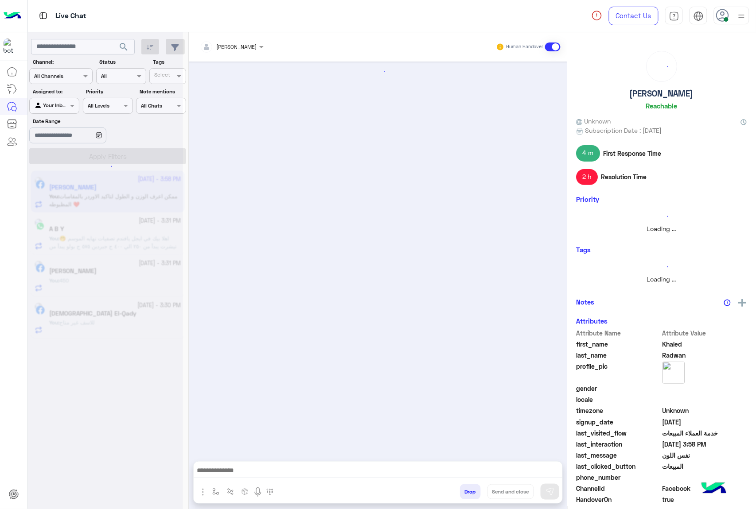
click at [468, 494] on button "Drop" at bounding box center [470, 492] width 21 height 15
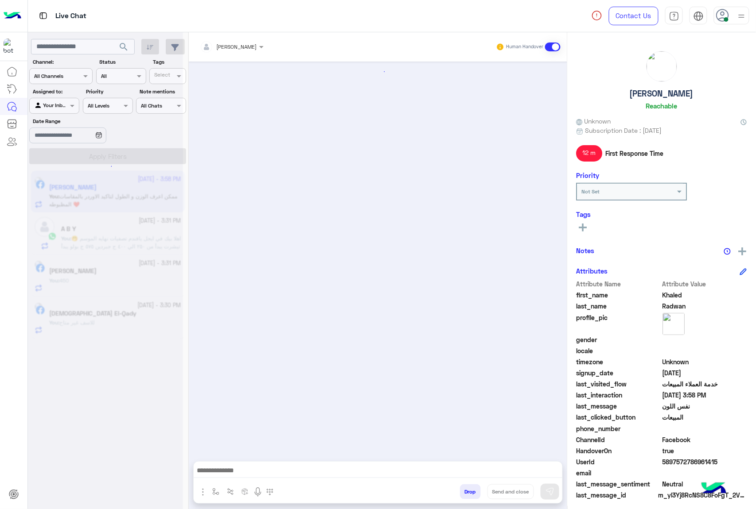
click at [468, 494] on div "[PERSON_NAME] Human Handover Drop Send and close" at bounding box center [378, 272] width 378 height 481
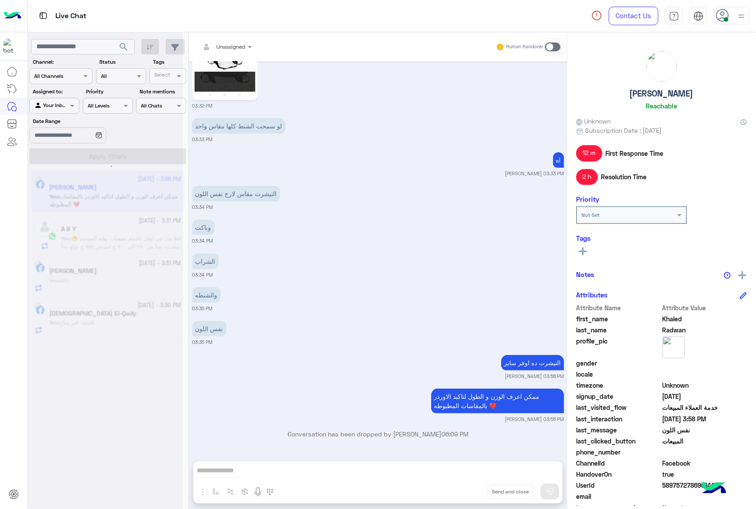
click at [468, 494] on div "Unassigned Human Handover [DATE] Conversation has been dropped by [PERSON_NAME]…" at bounding box center [378, 272] width 378 height 481
click at [0, 0] on button "Drop" at bounding box center [0, 0] width 0 height 0
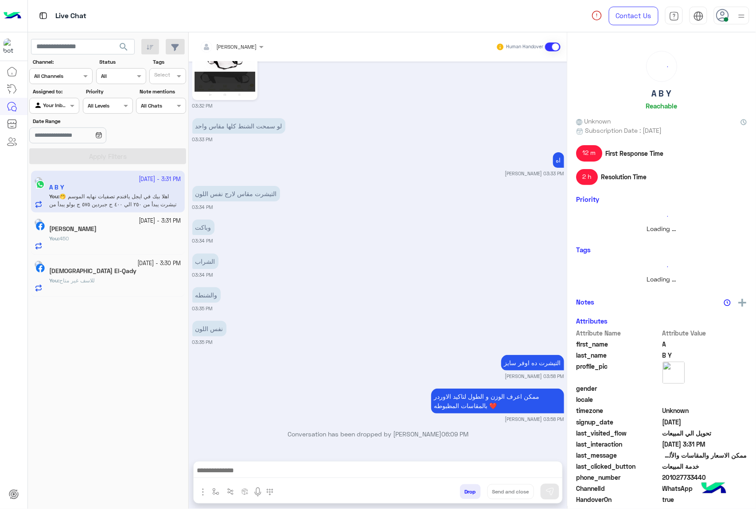
click at [468, 494] on button "Drop" at bounding box center [470, 492] width 21 height 15
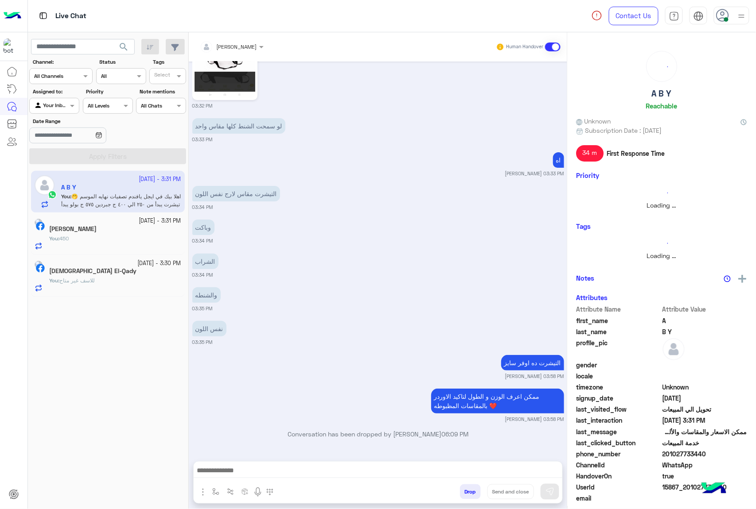
click at [468, 494] on button "Drop" at bounding box center [470, 492] width 21 height 15
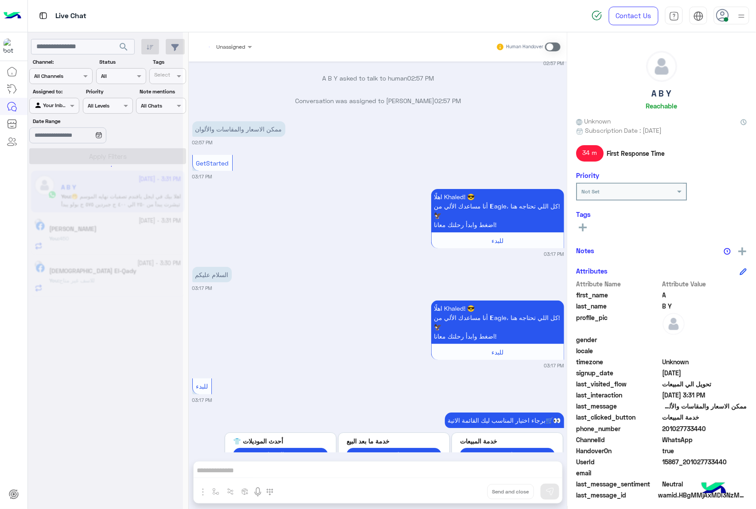
scroll to position [2364, 0]
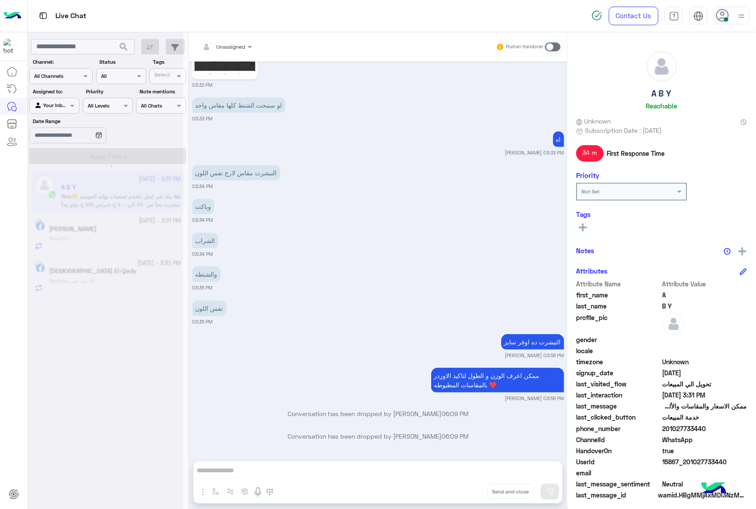
click at [468, 494] on div "Unassigned Human Handover [DATE] Conversation has been dropped by [PERSON_NAME]…" at bounding box center [378, 272] width 378 height 481
click at [0, 0] on button "Drop" at bounding box center [0, 0] width 0 height 0
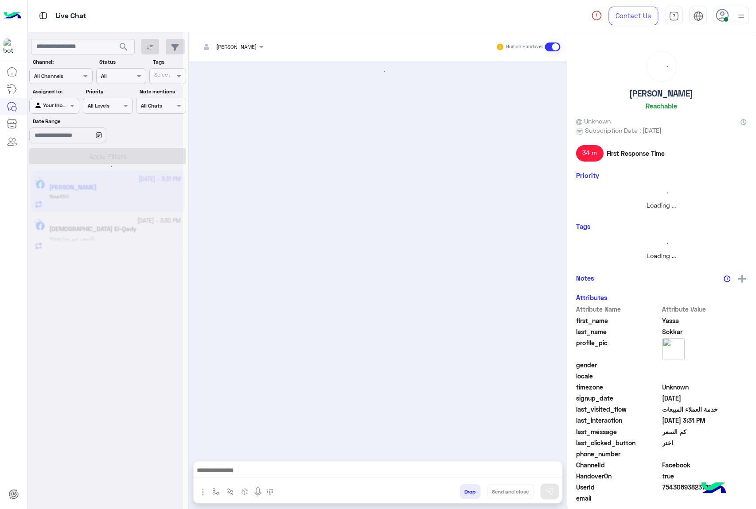
click at [468, 494] on button "Drop" at bounding box center [470, 492] width 21 height 15
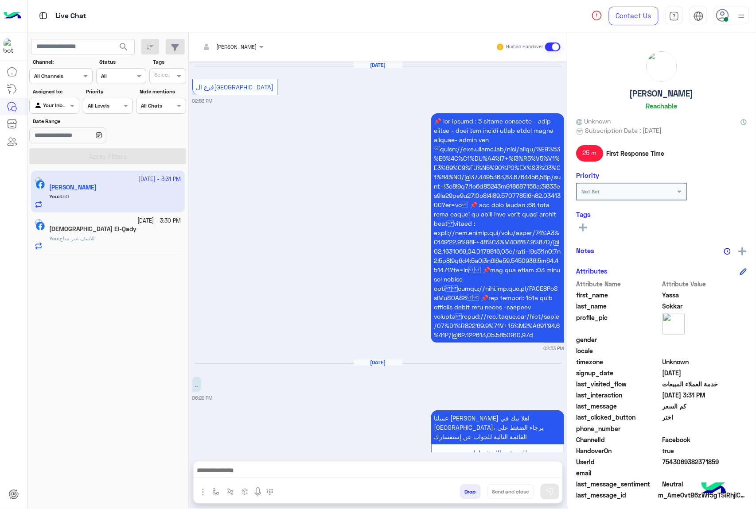
click at [468, 494] on div "[PERSON_NAME] Human Handover [DATE] فرع [GEOGRAPHIC_DATA] 02:53 PM 02:53 PM [DA…" at bounding box center [378, 272] width 378 height 481
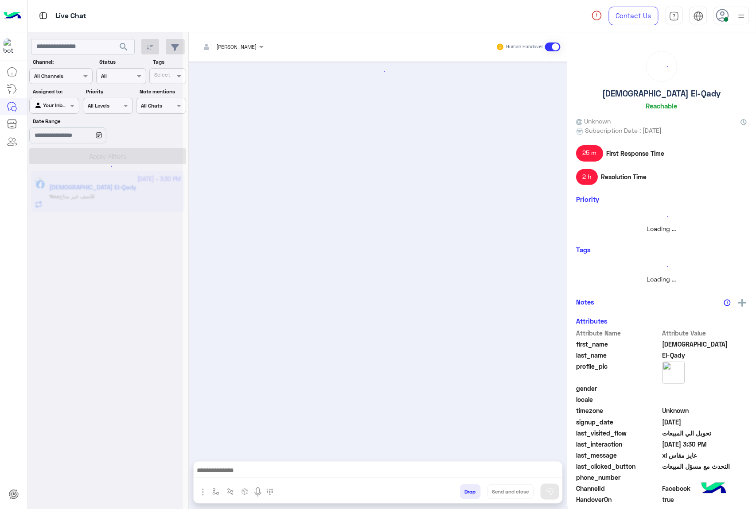
click at [468, 494] on button "Drop" at bounding box center [470, 492] width 21 height 15
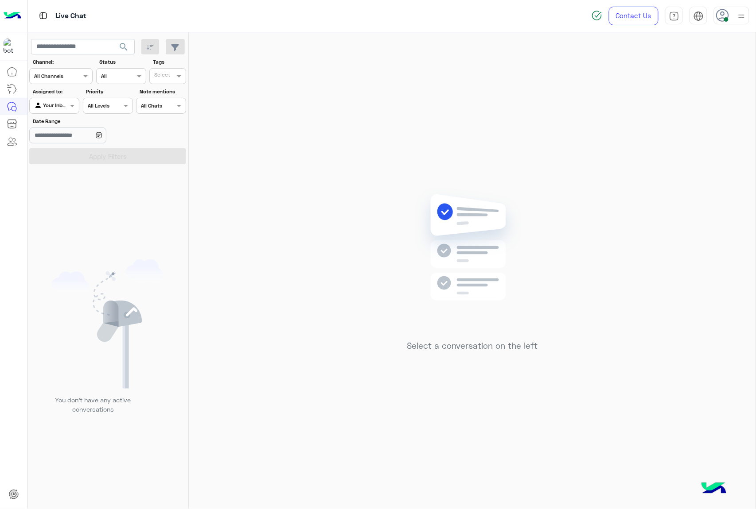
click at [722, 20] on use at bounding box center [722, 15] width 13 height 13
click at [687, 126] on label "Offline" at bounding box center [693, 126] width 97 height 16
click at [413, 89] on div "Select a conversation on the left" at bounding box center [472, 272] width 567 height 481
